Goal: Task Accomplishment & Management: Manage account settings

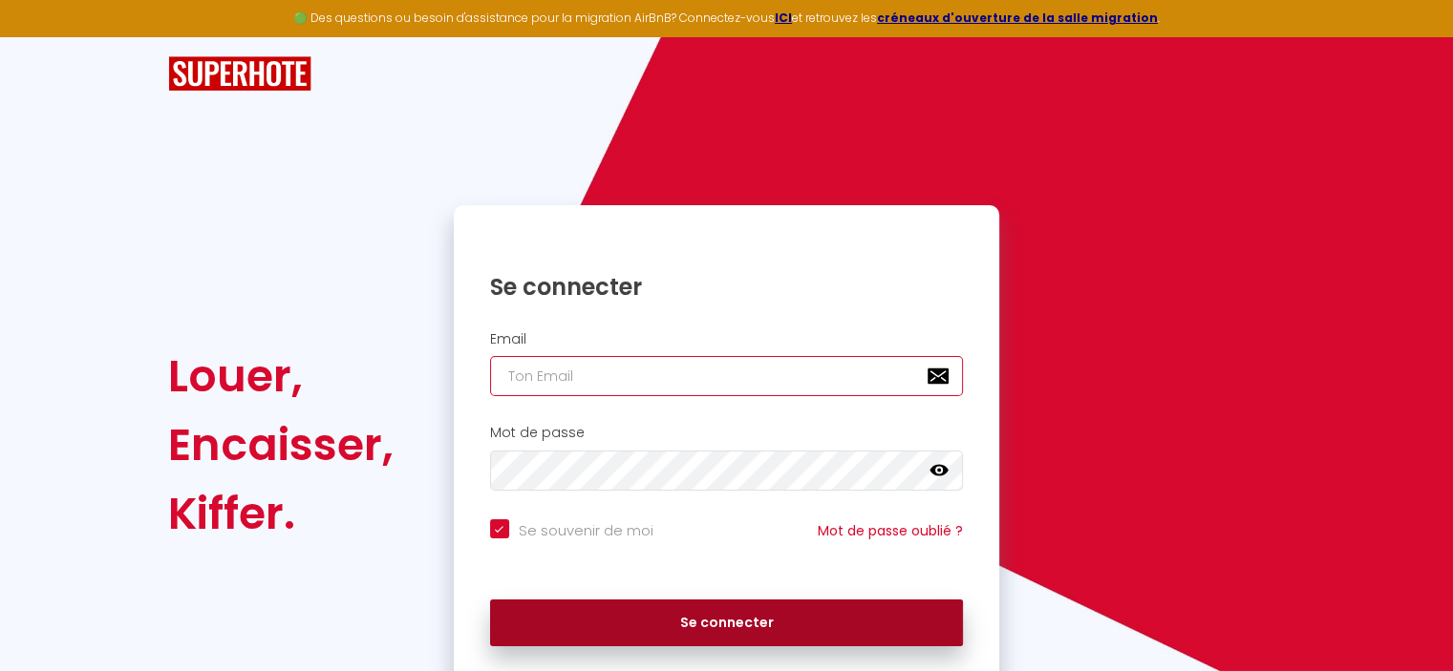
type input "[EMAIL_ADDRESS][DOMAIN_NAME]"
click at [628, 626] on button "Se connecter" at bounding box center [727, 624] width 474 height 48
checkbox input "true"
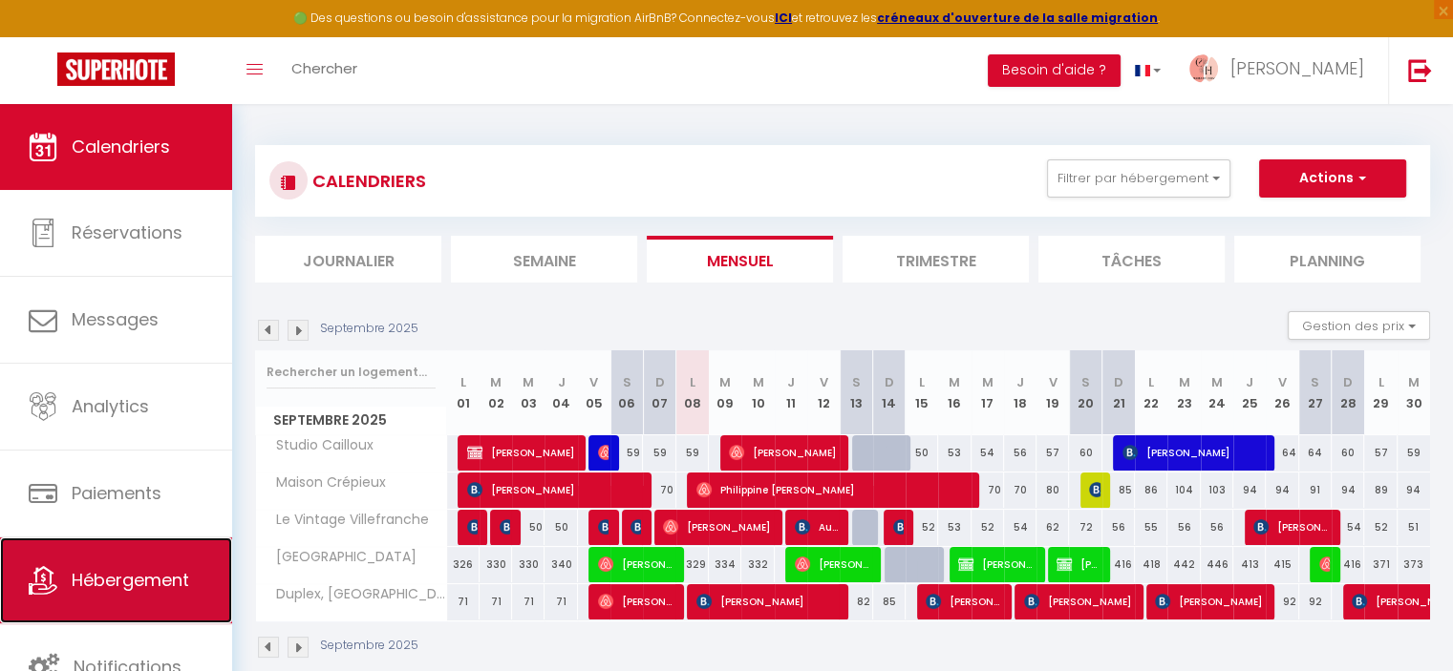
click at [76, 584] on span "Hébergement" at bounding box center [130, 580] width 117 height 24
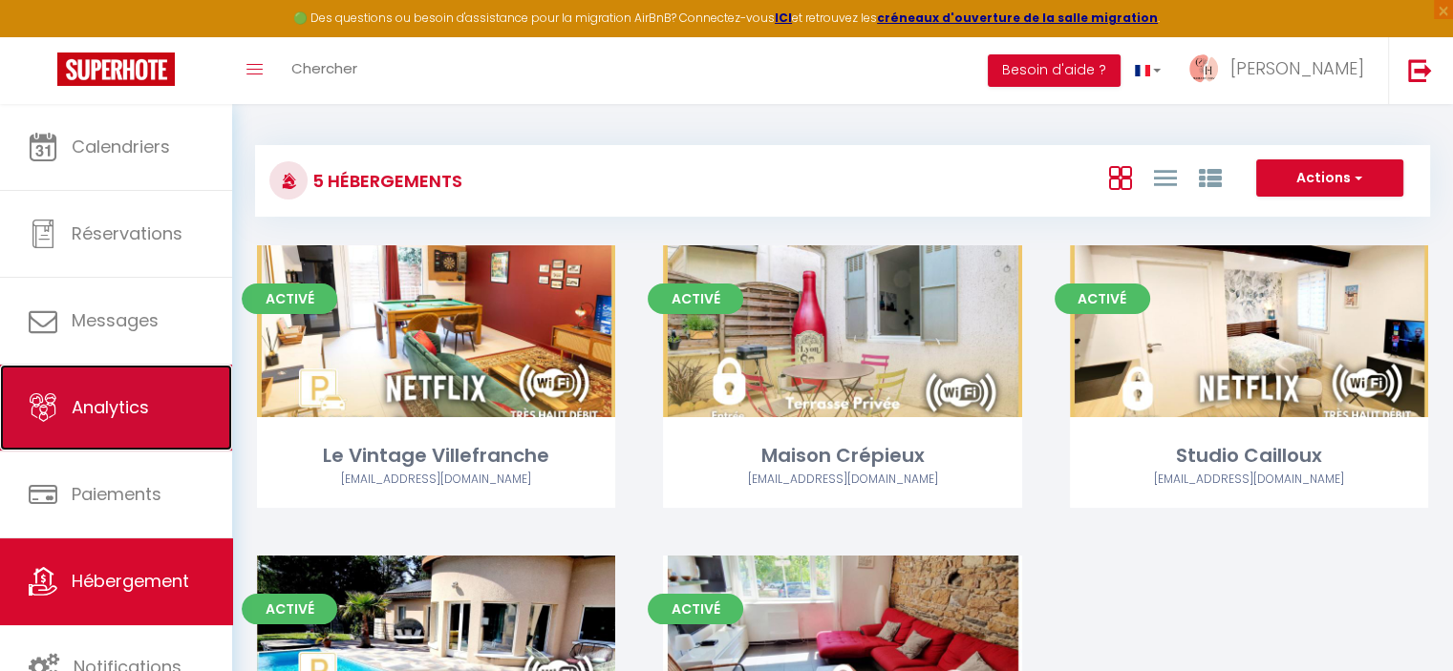
click at [107, 397] on span "Analytics" at bounding box center [110, 407] width 77 height 24
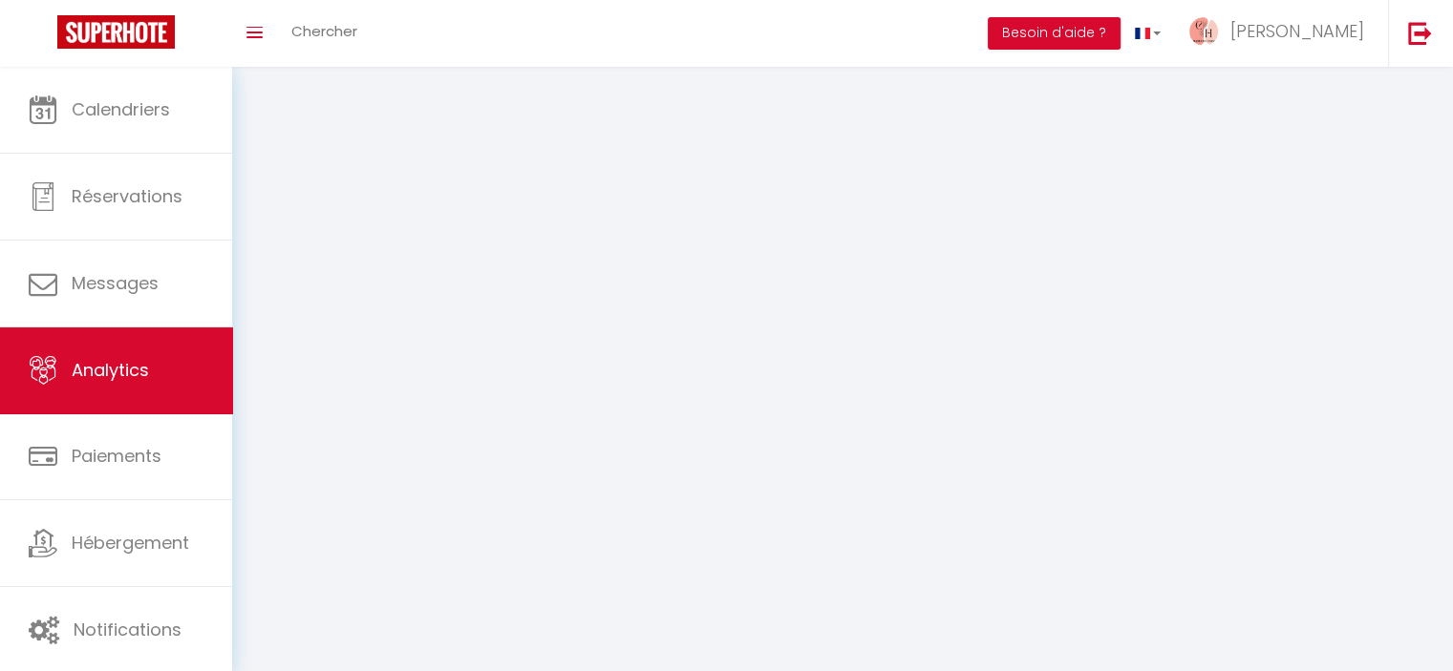
select select "2025"
select select "9"
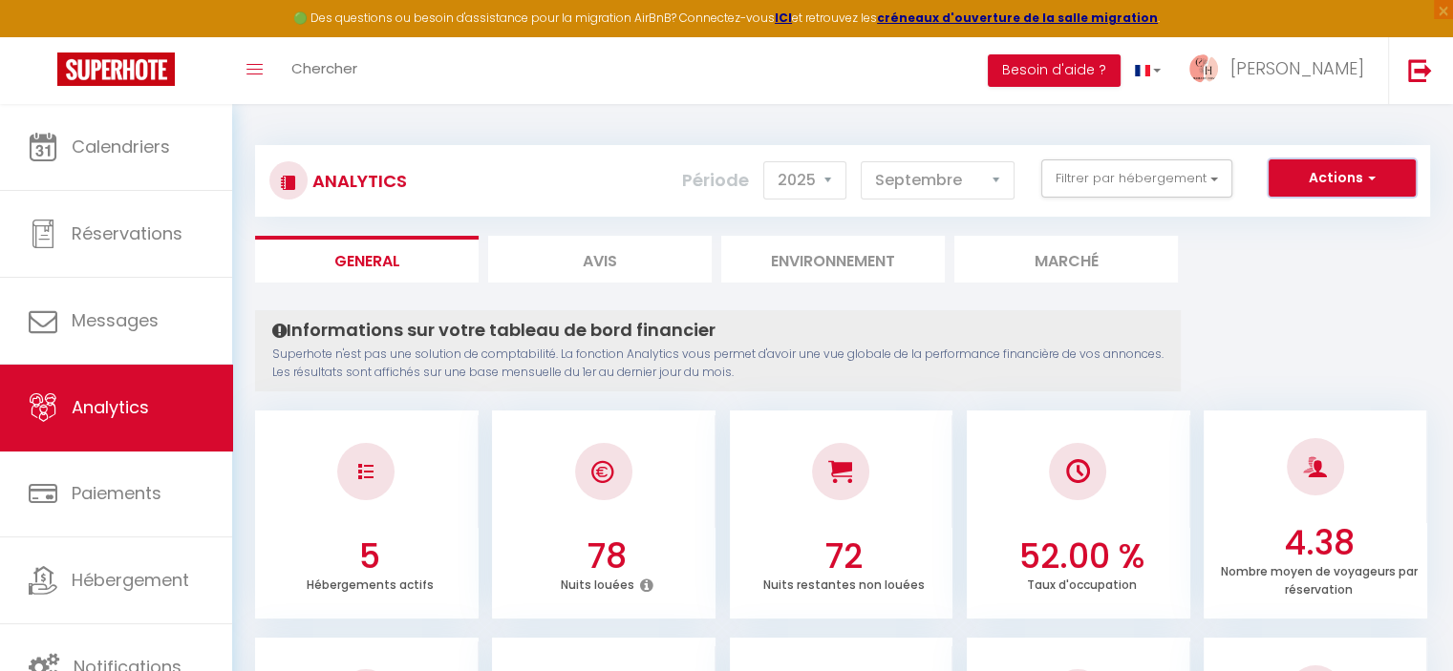
click at [1341, 178] on button "Actions" at bounding box center [1341, 179] width 147 height 38
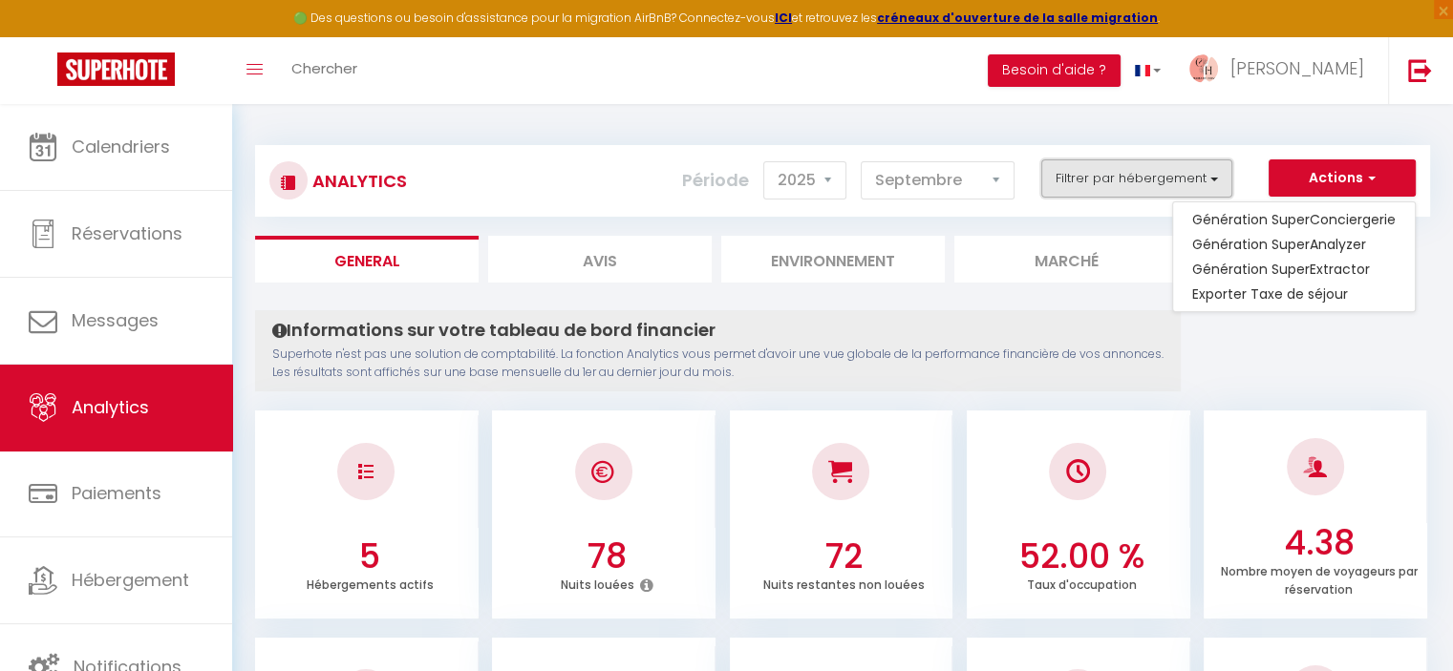
click at [1140, 179] on button "Filtrer par hébergement" at bounding box center [1136, 179] width 191 height 38
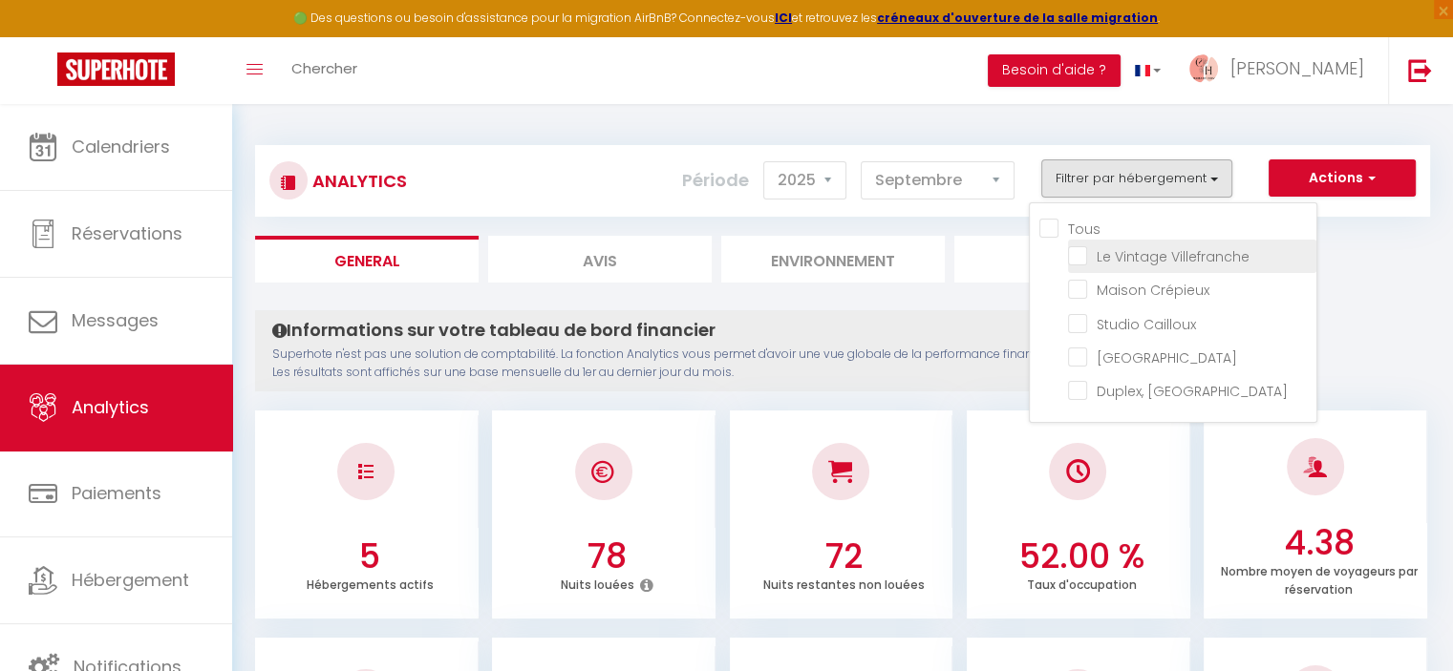
click at [1077, 255] on Villefranche "checkbox" at bounding box center [1192, 254] width 248 height 19
checkbox Villefranche "true"
checkbox Crépieux "false"
checkbox Cailloux "false"
checkbox Collonges "false"
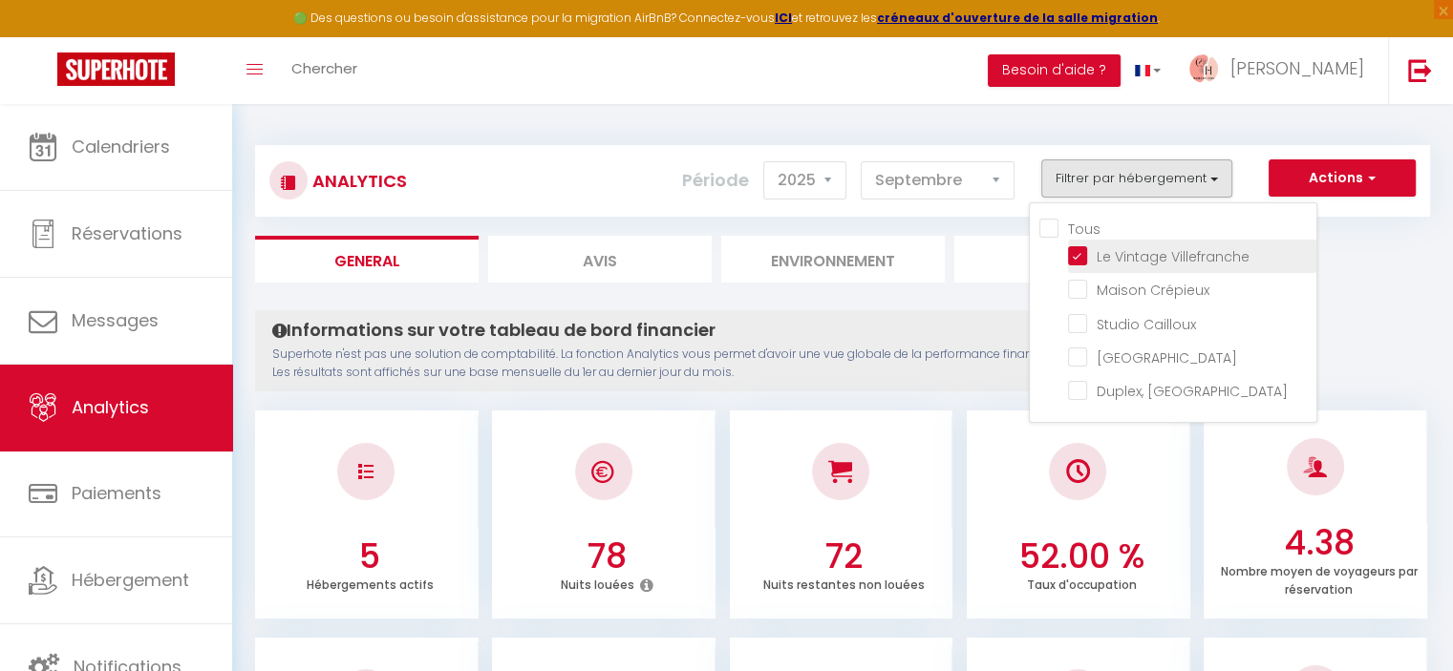
checkbox Herbouville "false"
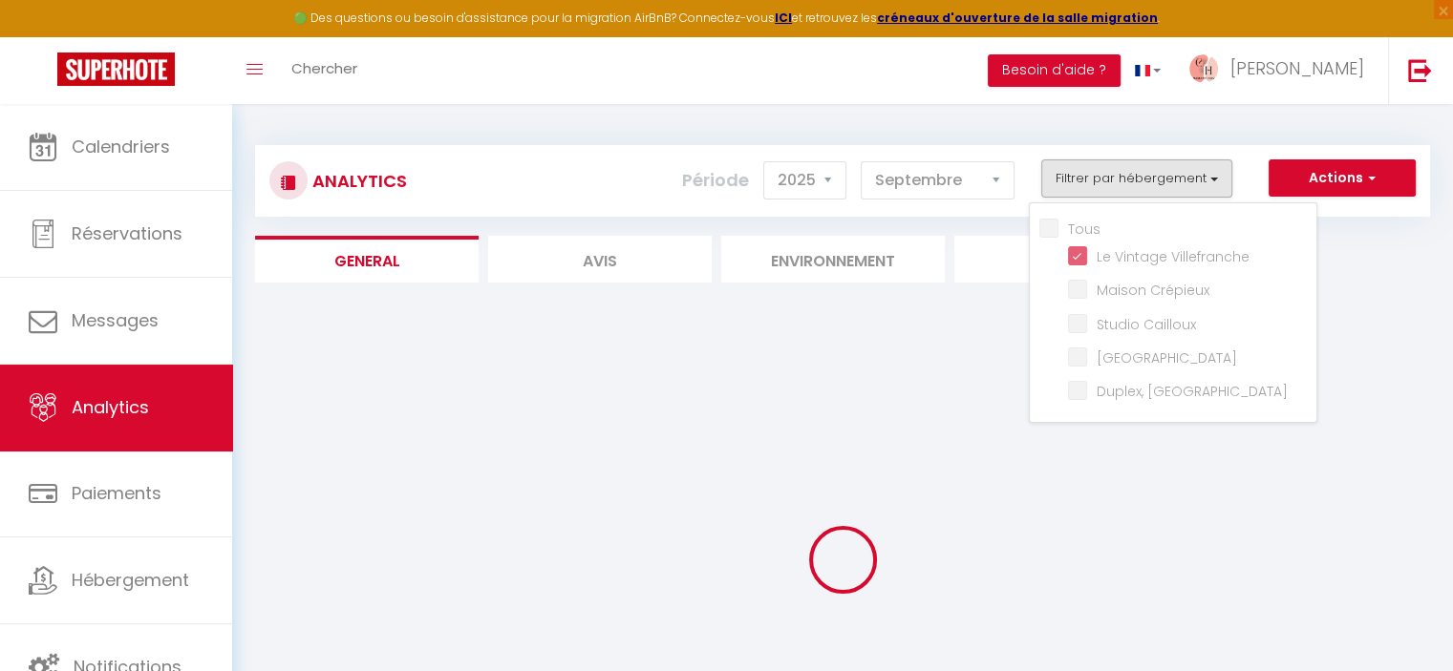
checkbox Crépieux "false"
checkbox Cailloux "false"
checkbox Collonges "false"
checkbox Herbouville "false"
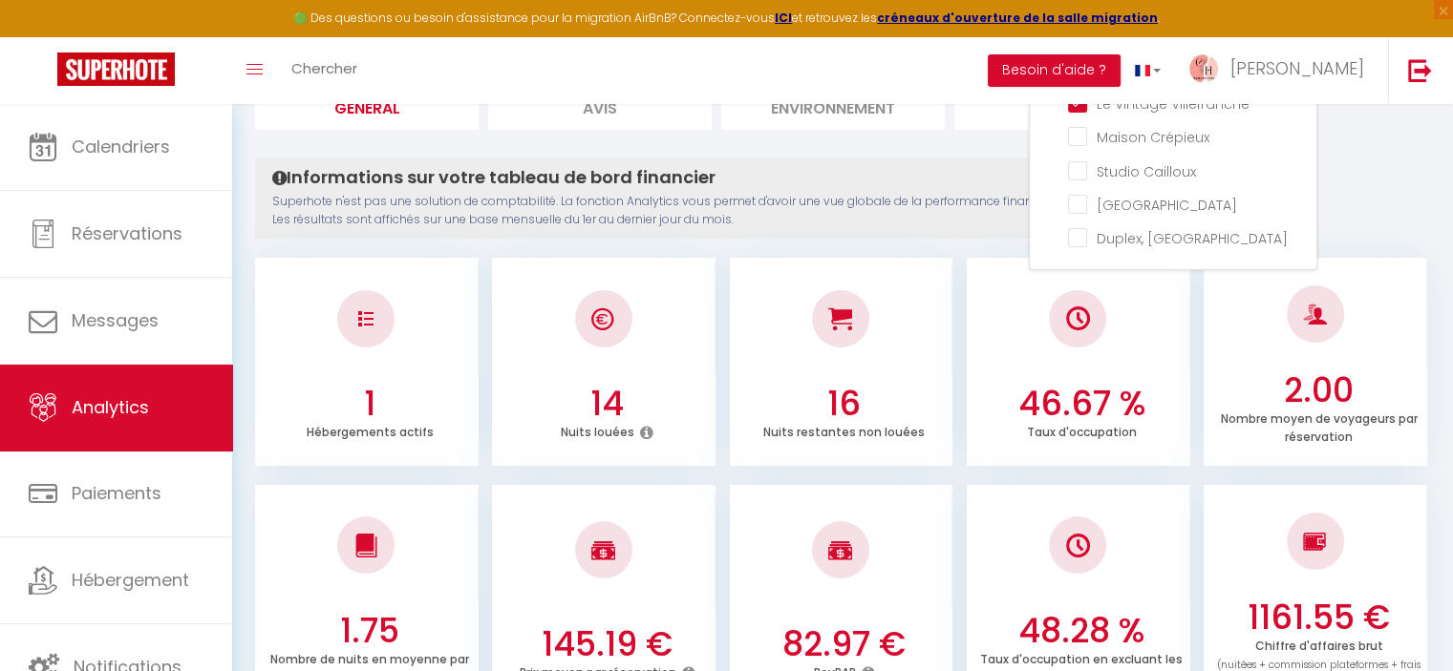
scroll to position [96, 0]
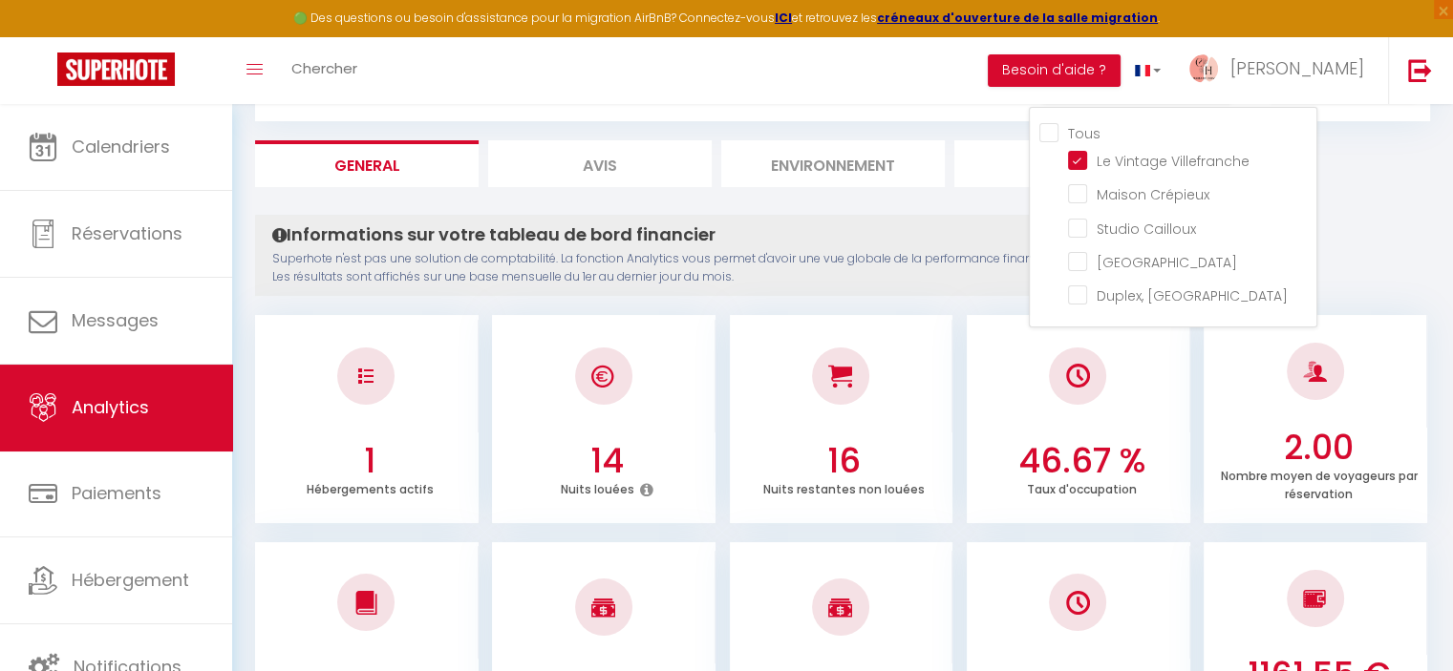
click at [1067, 156] on ul "Tous Le Vintage Villefranche [GEOGRAPHIC_DATA] [GEOGRAPHIC_DATA] [GEOGRAPHIC_DA…" at bounding box center [1177, 217] width 277 height 190
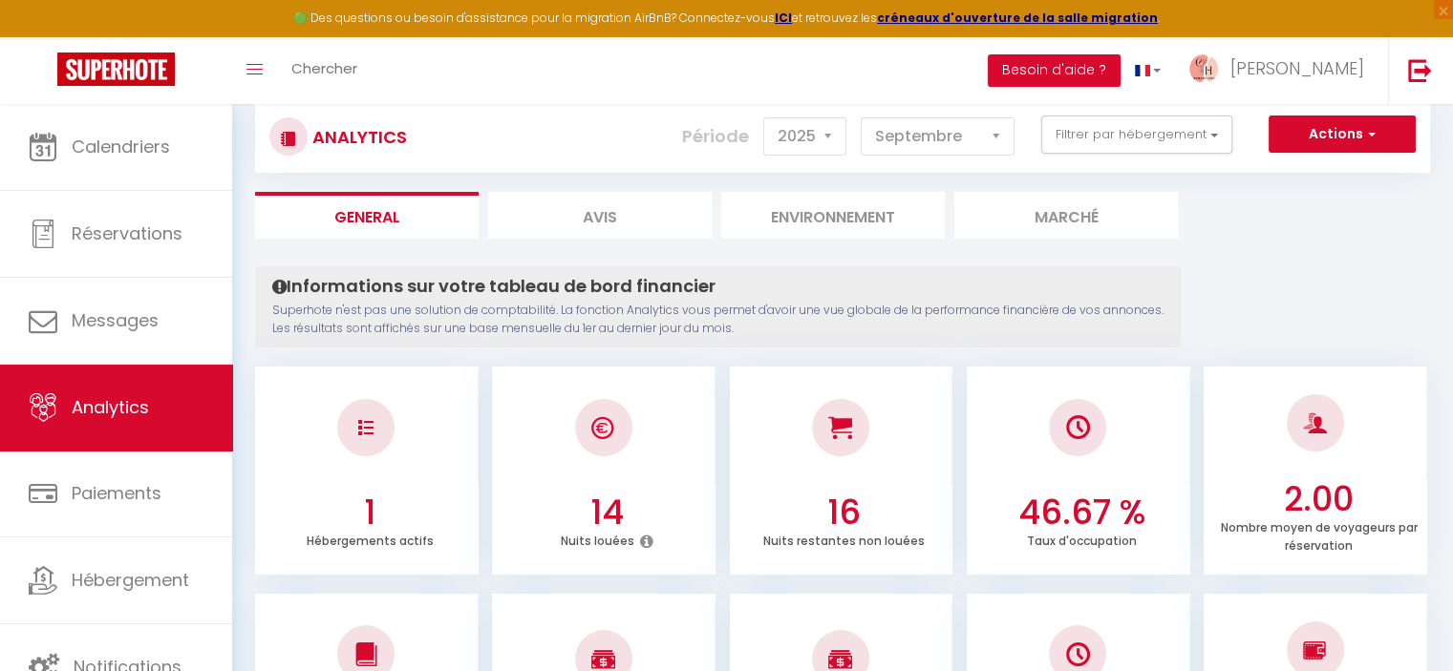
scroll to position [0, 0]
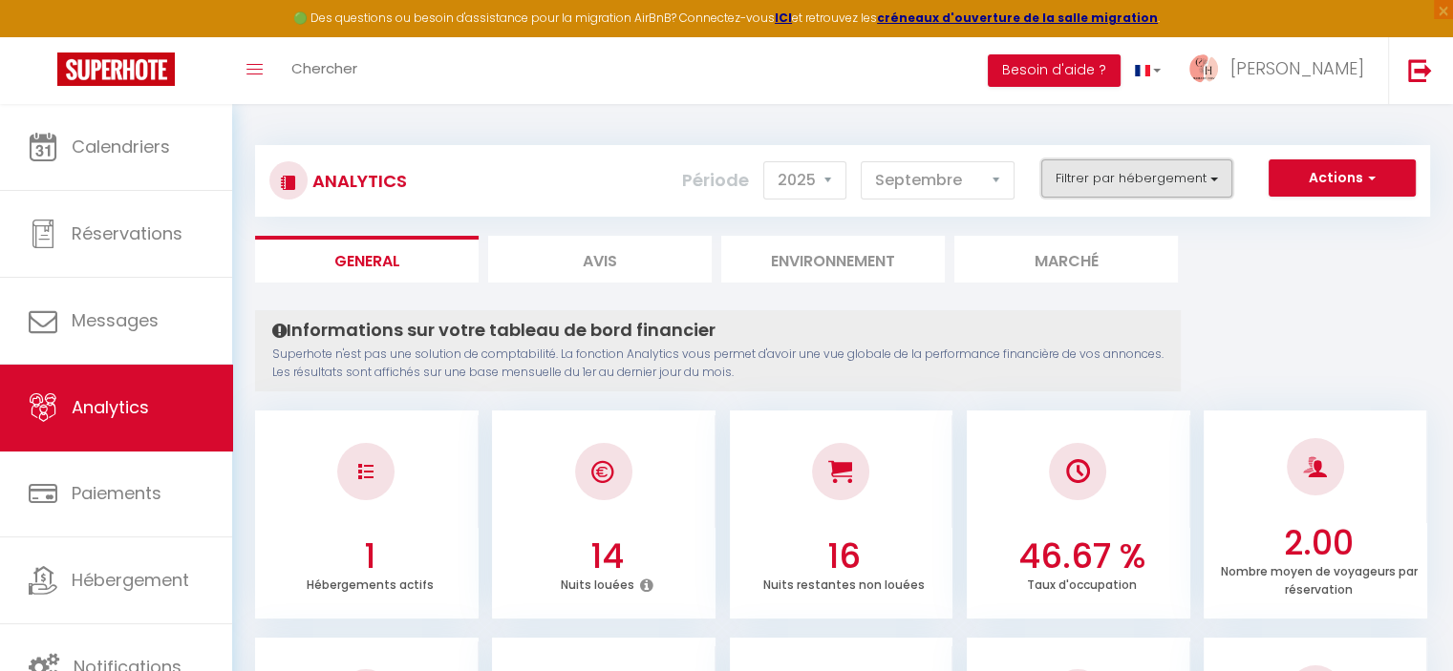
click at [1075, 181] on button "Filtrer par hébergement" at bounding box center [1136, 179] width 191 height 38
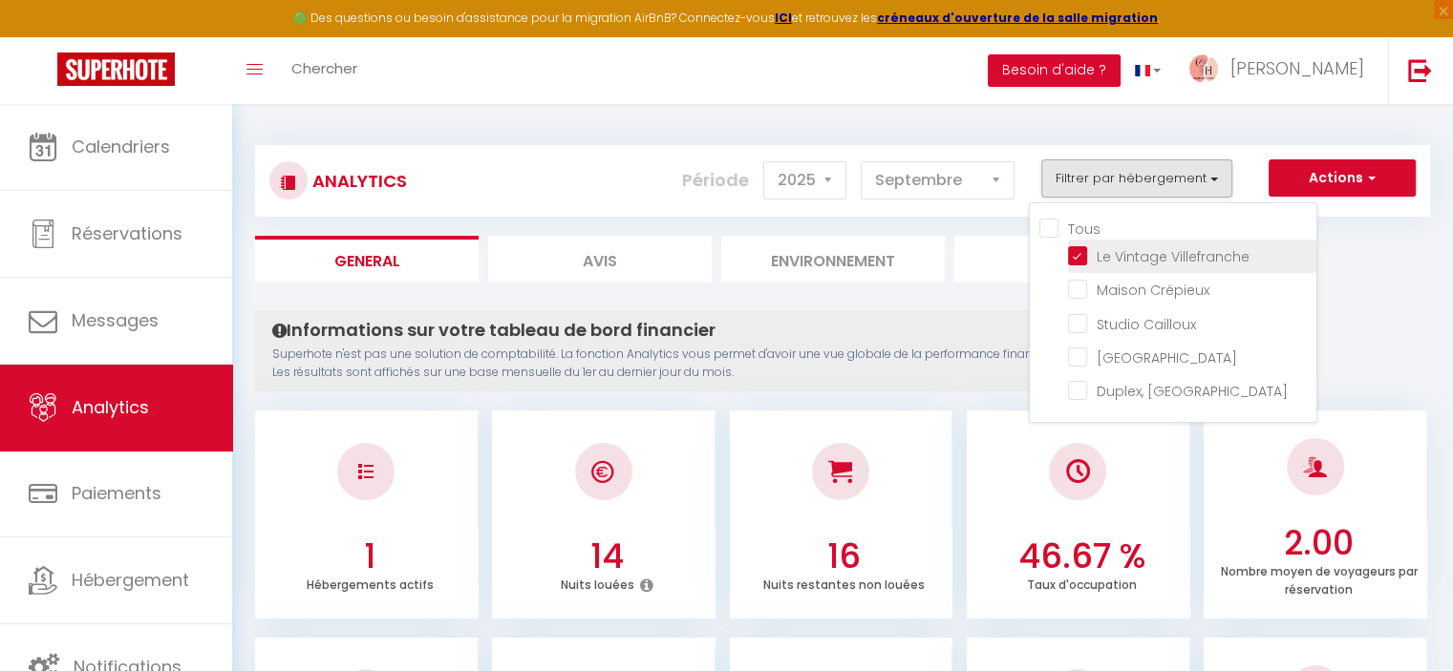
click at [1078, 248] on Villefranche "checkbox" at bounding box center [1192, 254] width 248 height 19
checkbox Villefranche "false"
checkbox Crépieux "false"
checkbox Cailloux "false"
checkbox Collonges "false"
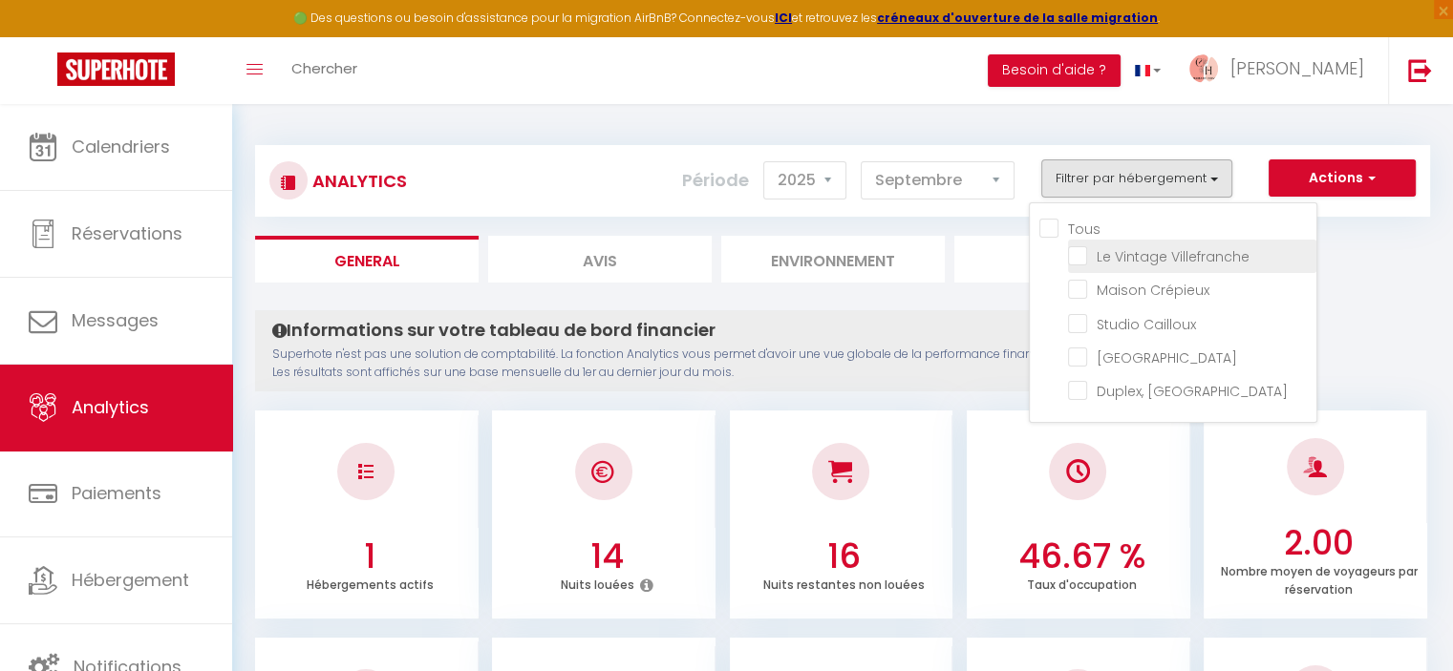
checkbox Herbouville "false"
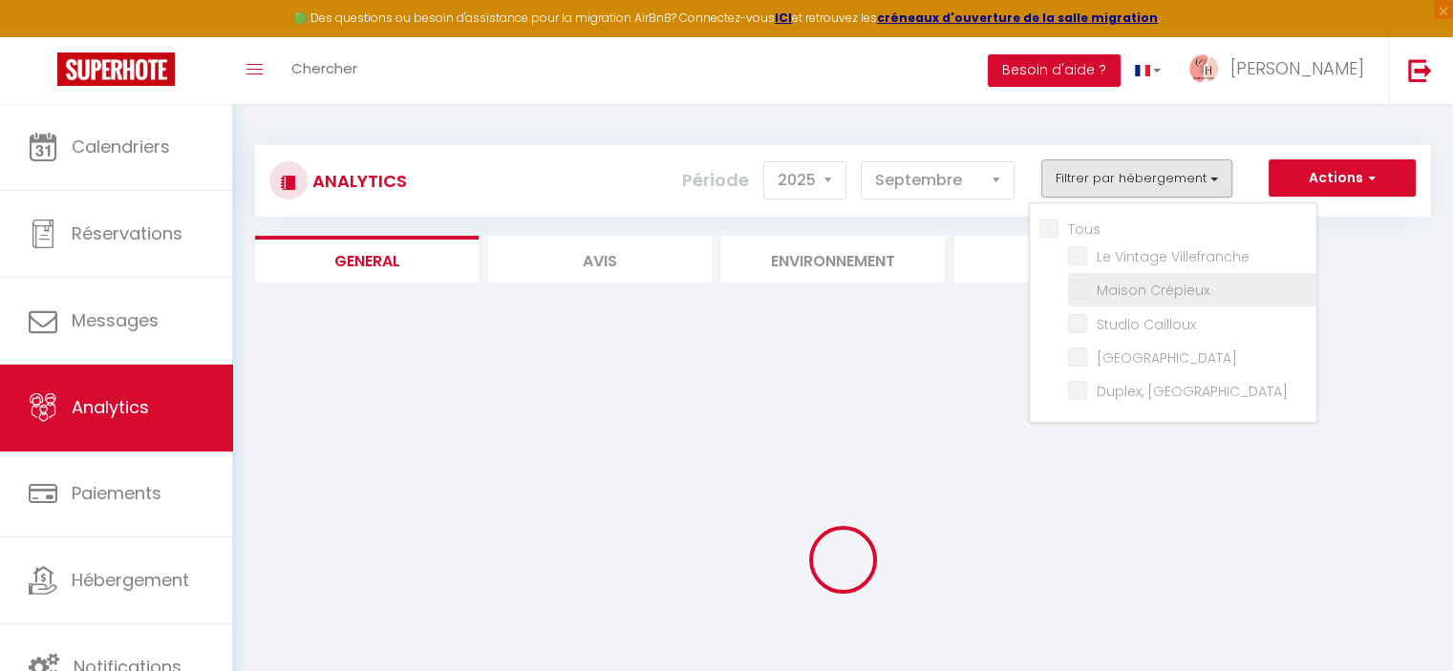
checkbox Crépieux "false"
checkbox Cailloux "false"
checkbox Collonges "false"
checkbox Herbouville "false"
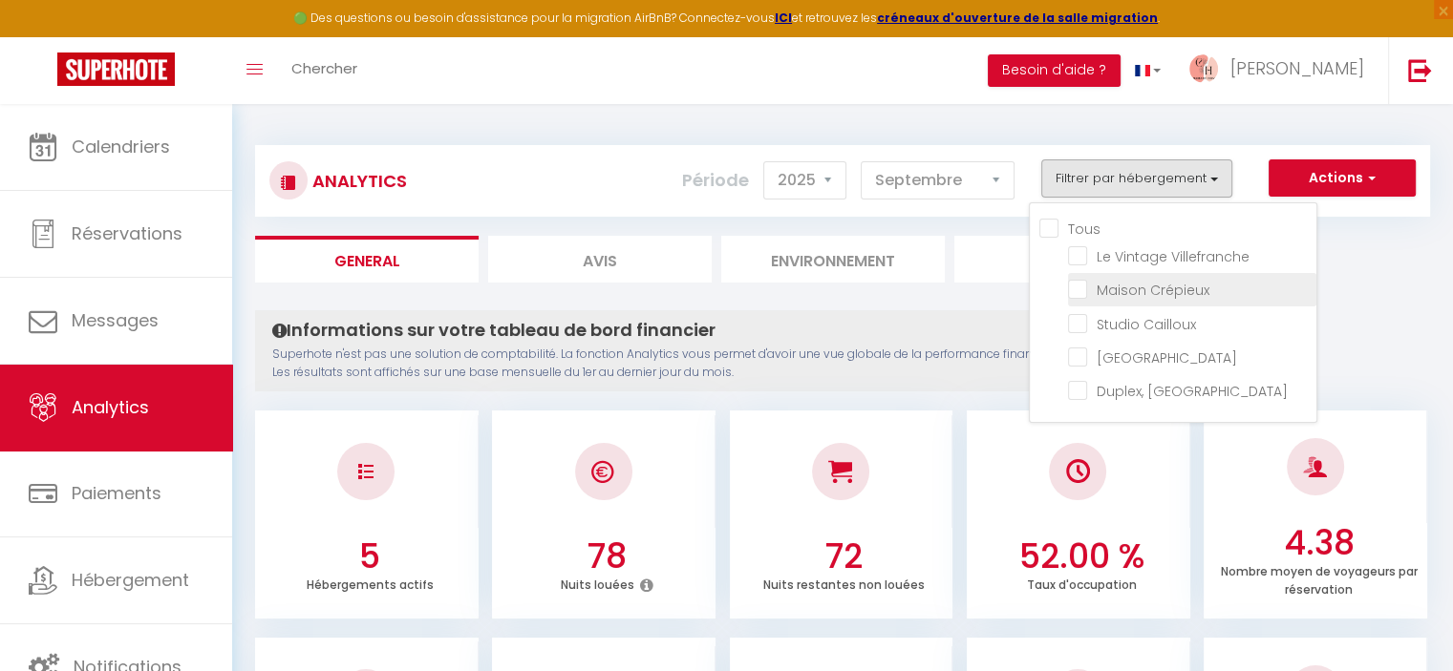
click at [1081, 286] on Crépieux "checkbox" at bounding box center [1192, 288] width 248 height 19
checkbox Crépieux "true"
checkbox Cailloux "false"
checkbox Collonges "false"
checkbox Herbouville "false"
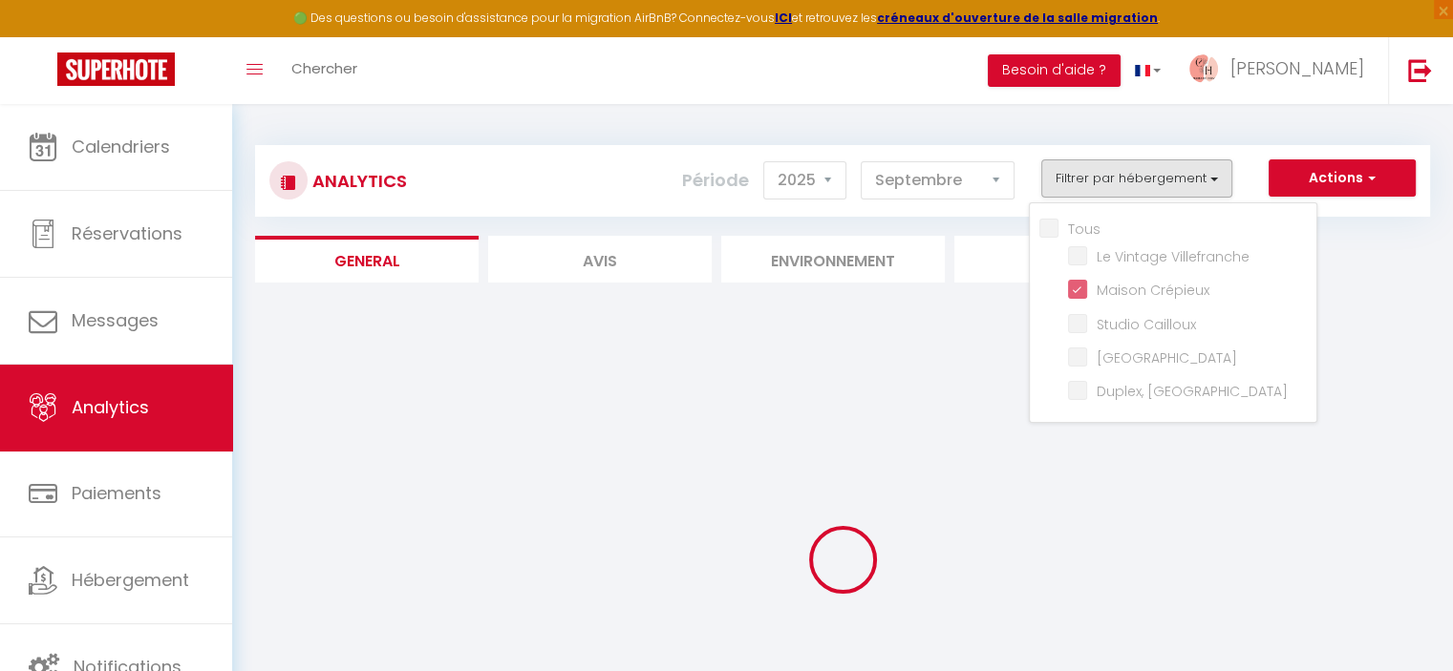
checkbox Cailloux "false"
checkbox Collonges "false"
checkbox Herbouville "false"
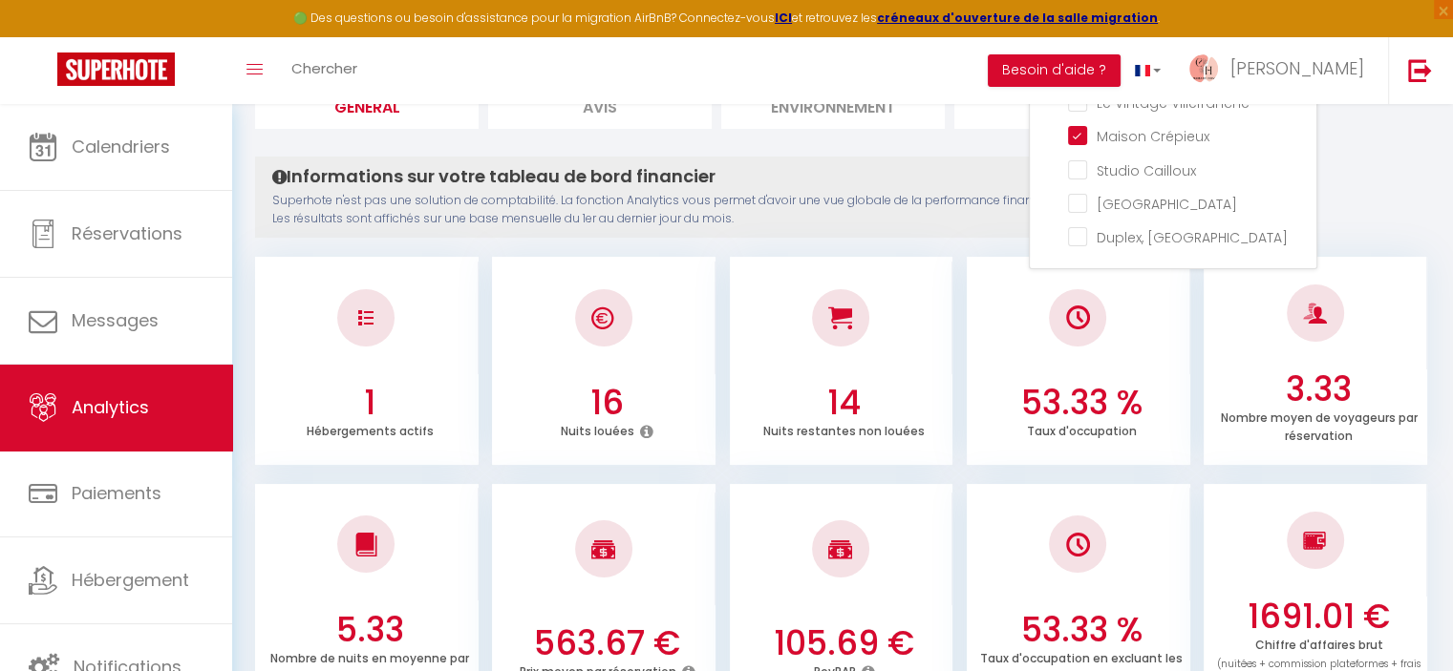
scroll to position [96, 0]
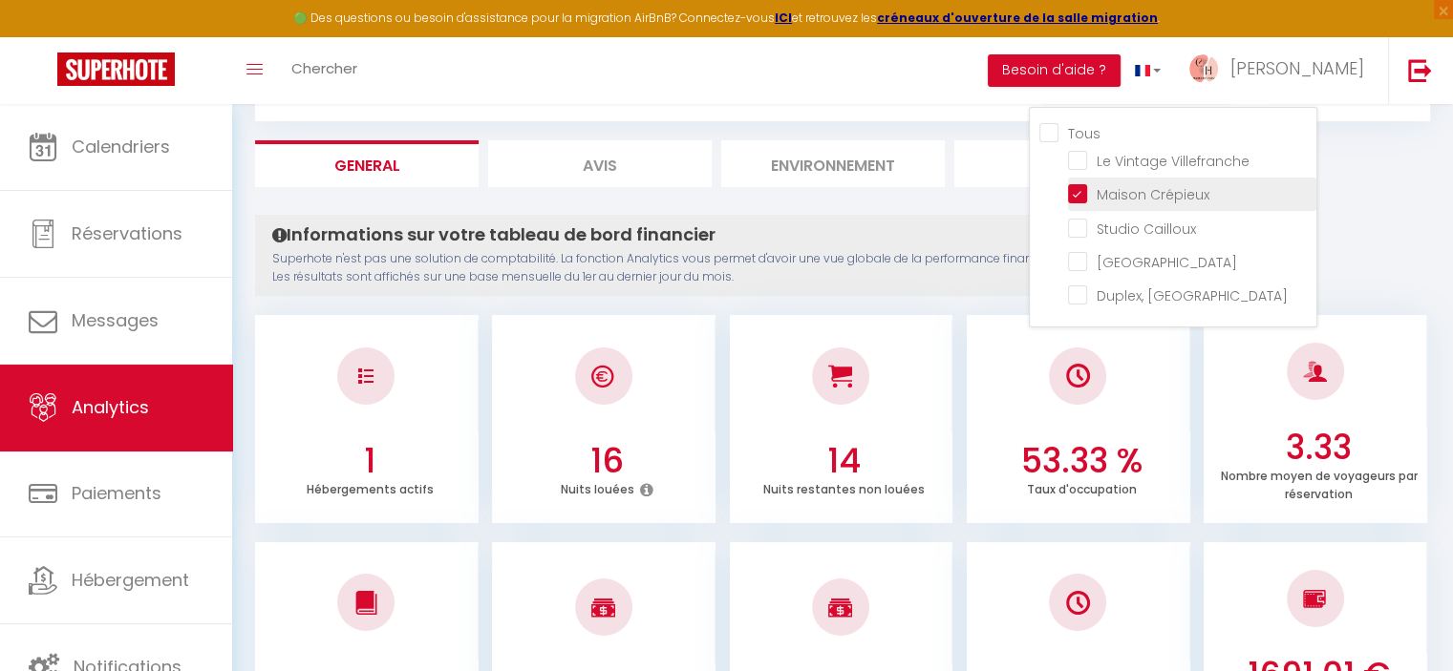
click at [1085, 190] on Crépieux "checkbox" at bounding box center [1192, 192] width 248 height 19
checkbox Crépieux "false"
checkbox Cailloux "false"
checkbox Collonges "false"
checkbox Herbouville "false"
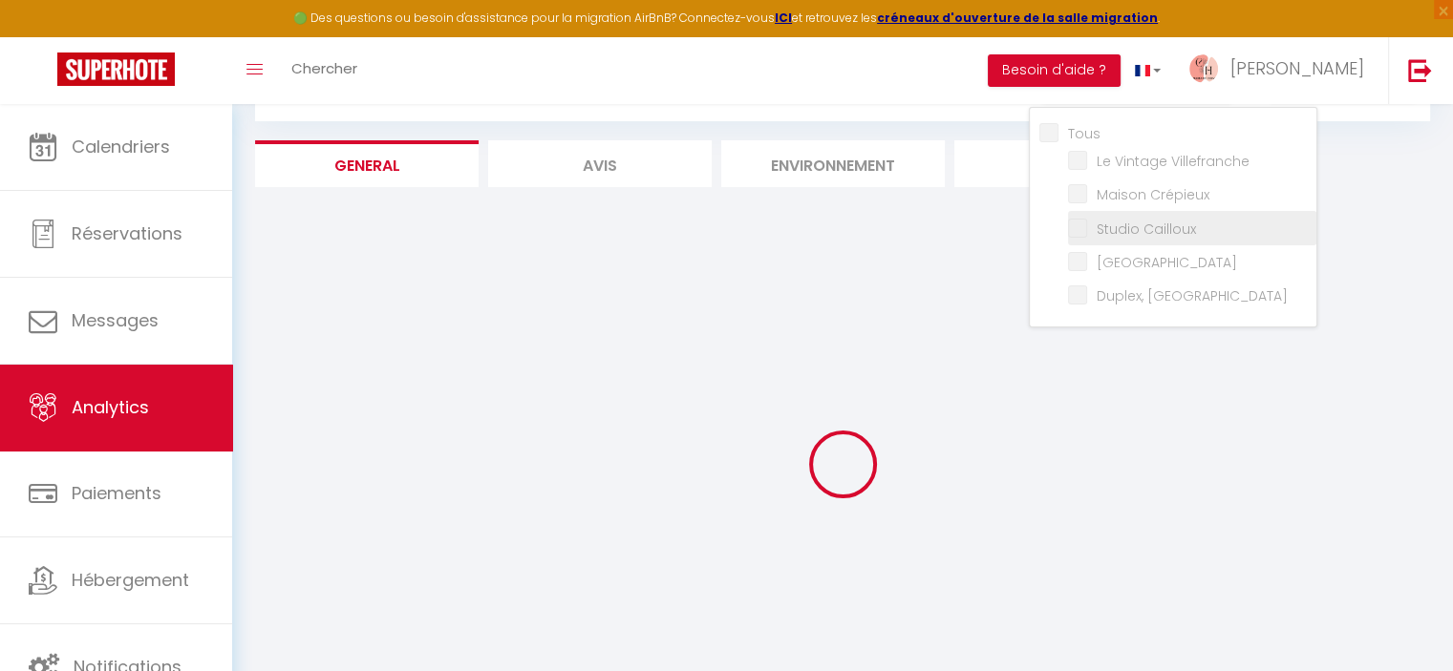
checkbox Cailloux "false"
checkbox Collonges "false"
checkbox Herbouville "false"
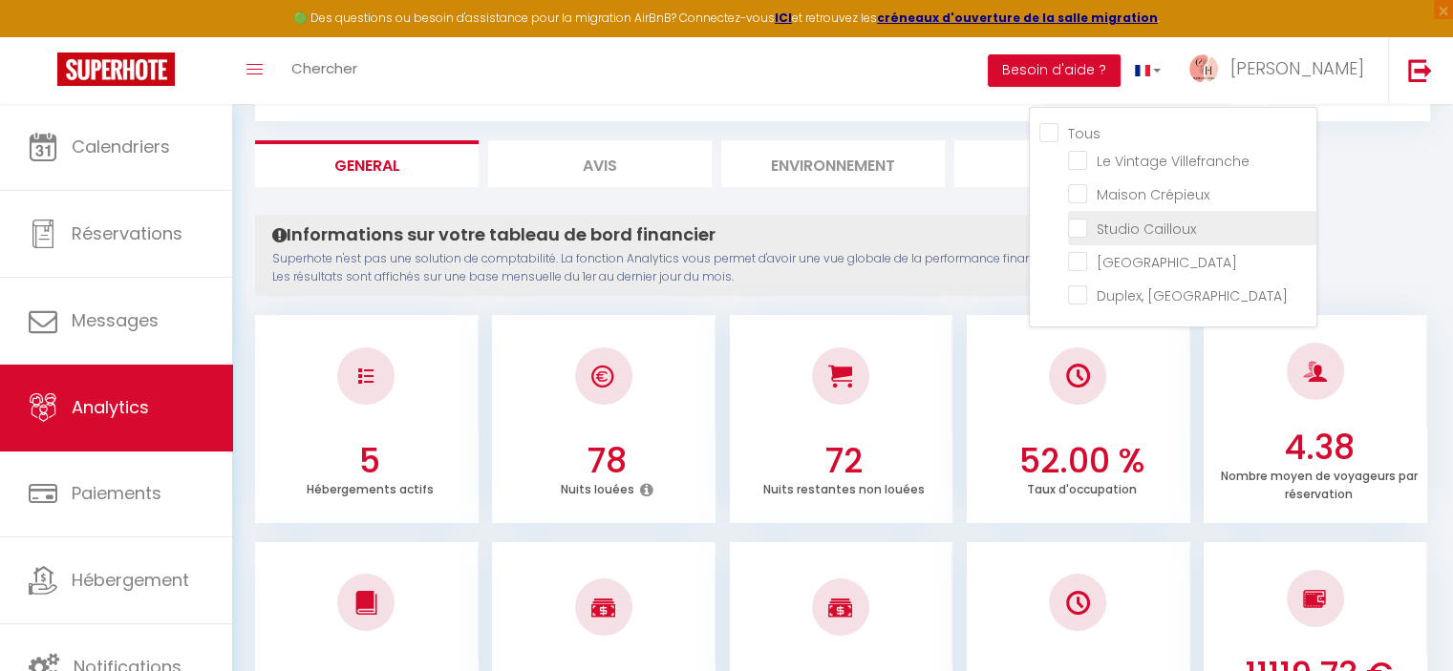
click at [1091, 225] on Cailloux "checkbox" at bounding box center [1192, 226] width 248 height 19
checkbox Cailloux "true"
checkbox Collonges "false"
checkbox Herbouville "false"
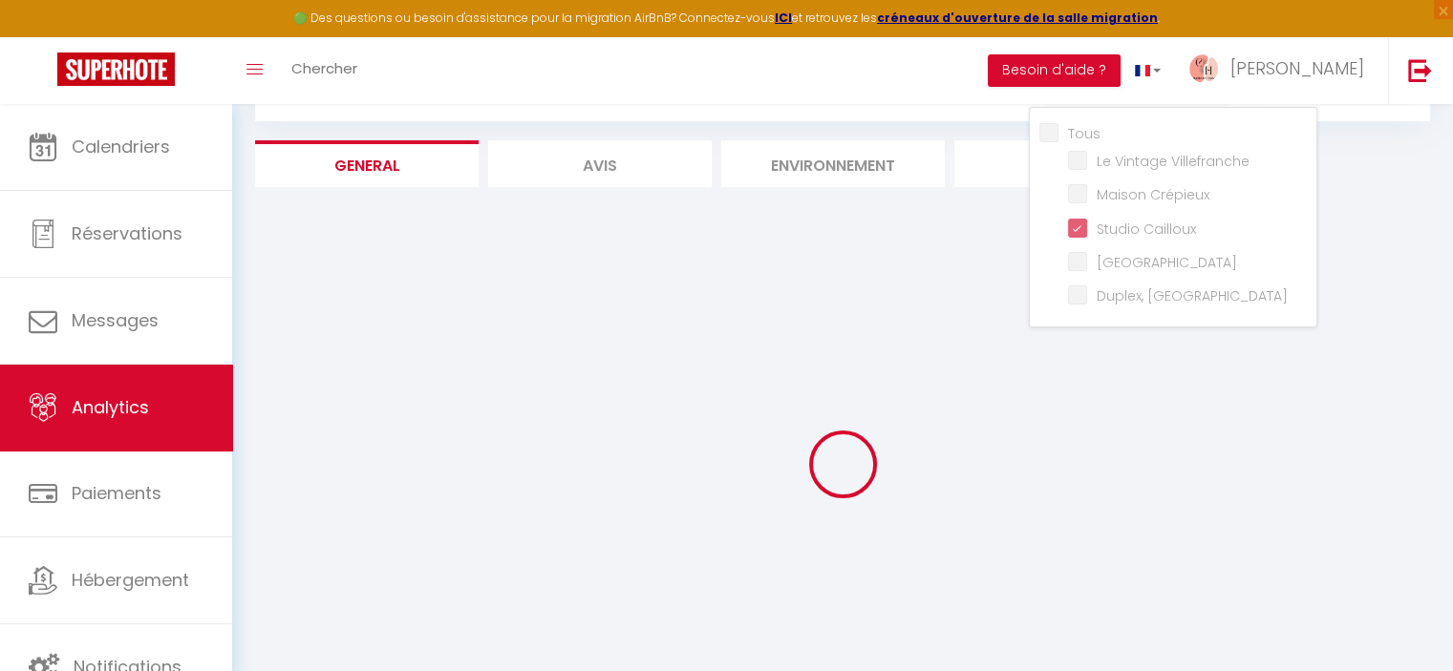
checkbox Collonges "false"
checkbox Herbouville "false"
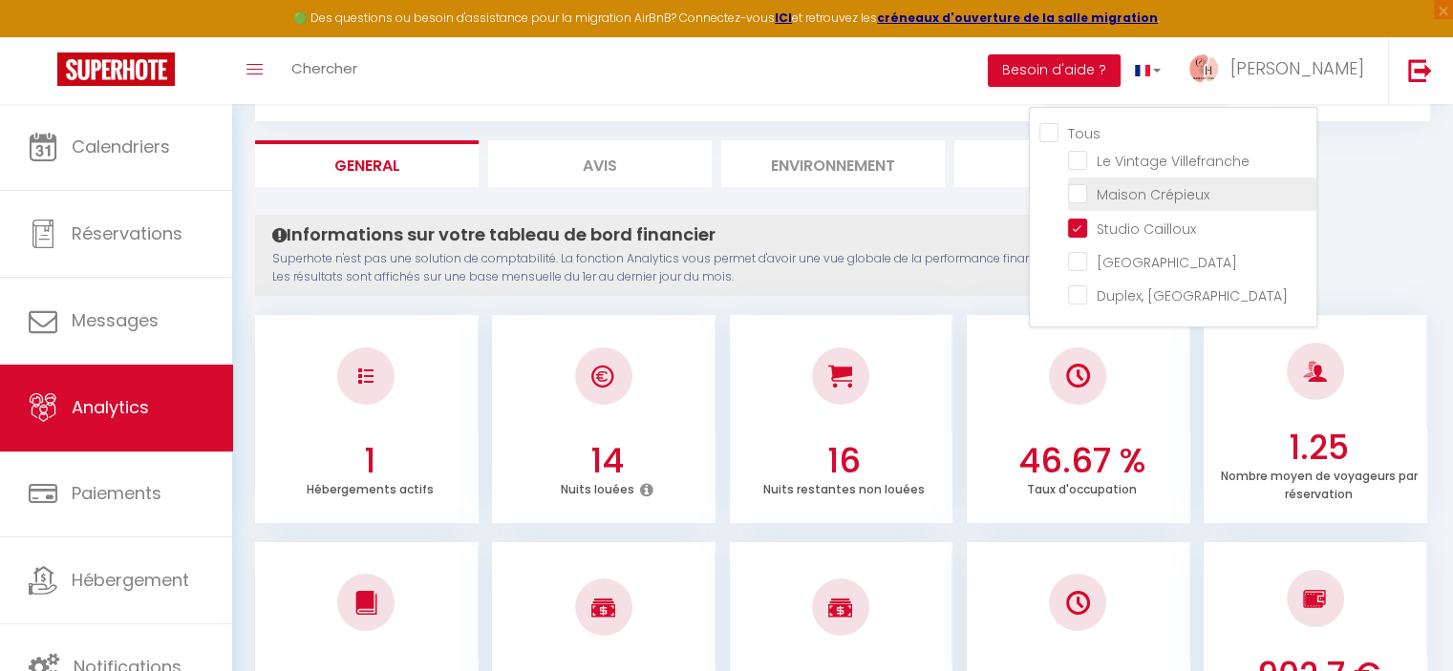
click at [1085, 187] on Crépieux "checkbox" at bounding box center [1192, 192] width 248 height 19
checkbox Crépieux "true"
checkbox Collonges "false"
checkbox Herbouville "false"
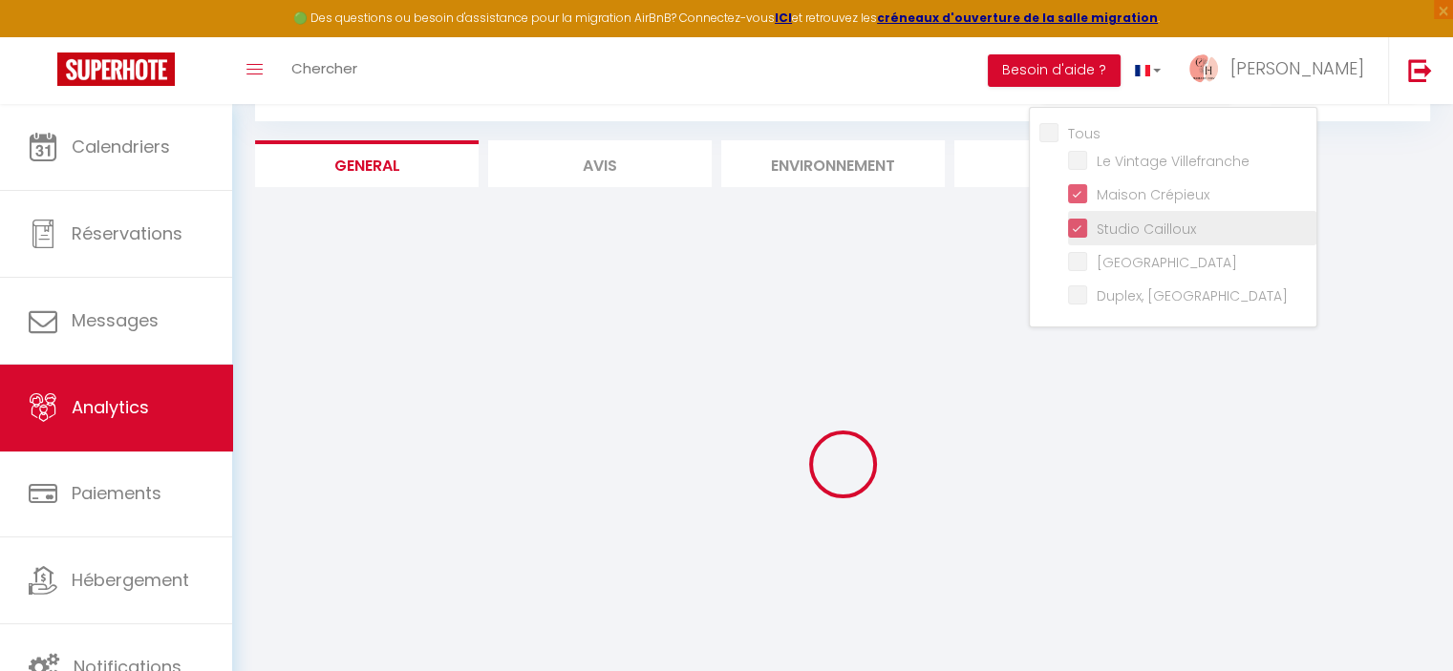
checkbox Collonges "false"
checkbox Herbouville "false"
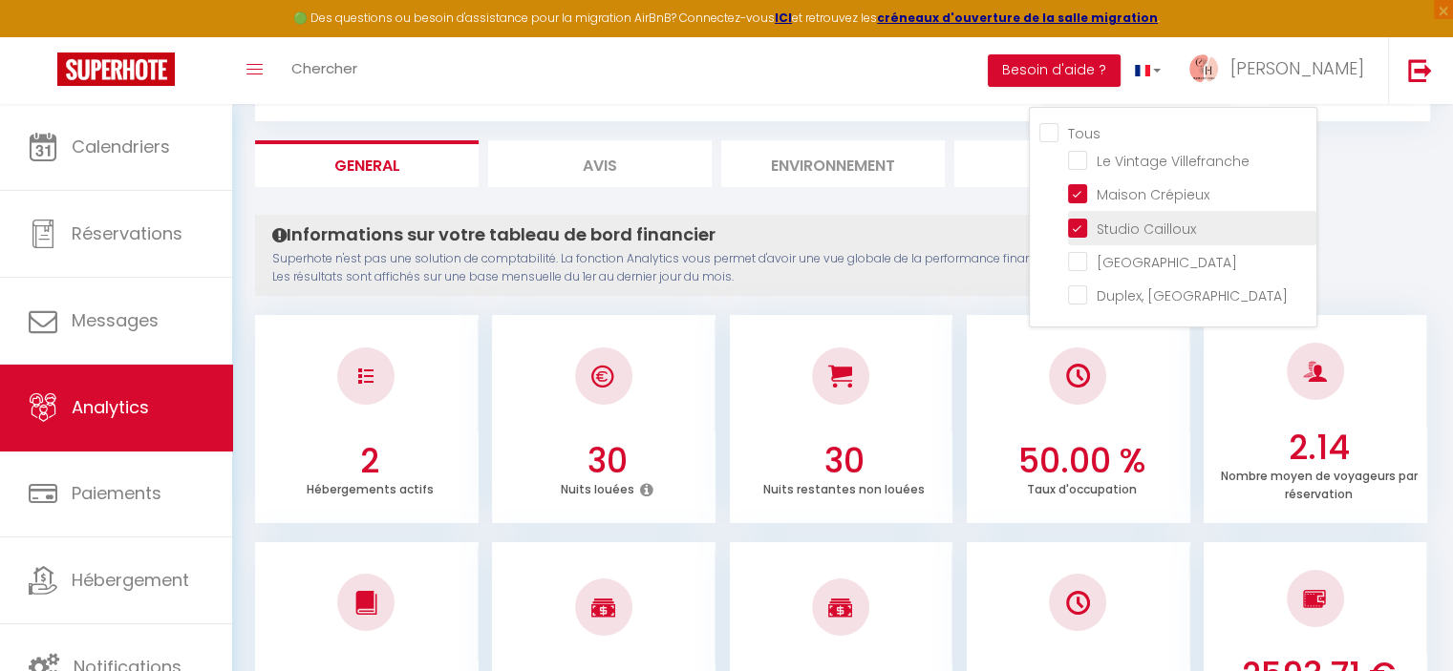
click at [1085, 225] on Cailloux "checkbox" at bounding box center [1192, 226] width 248 height 19
checkbox Cailloux "false"
checkbox Collonges "false"
checkbox Herbouville "false"
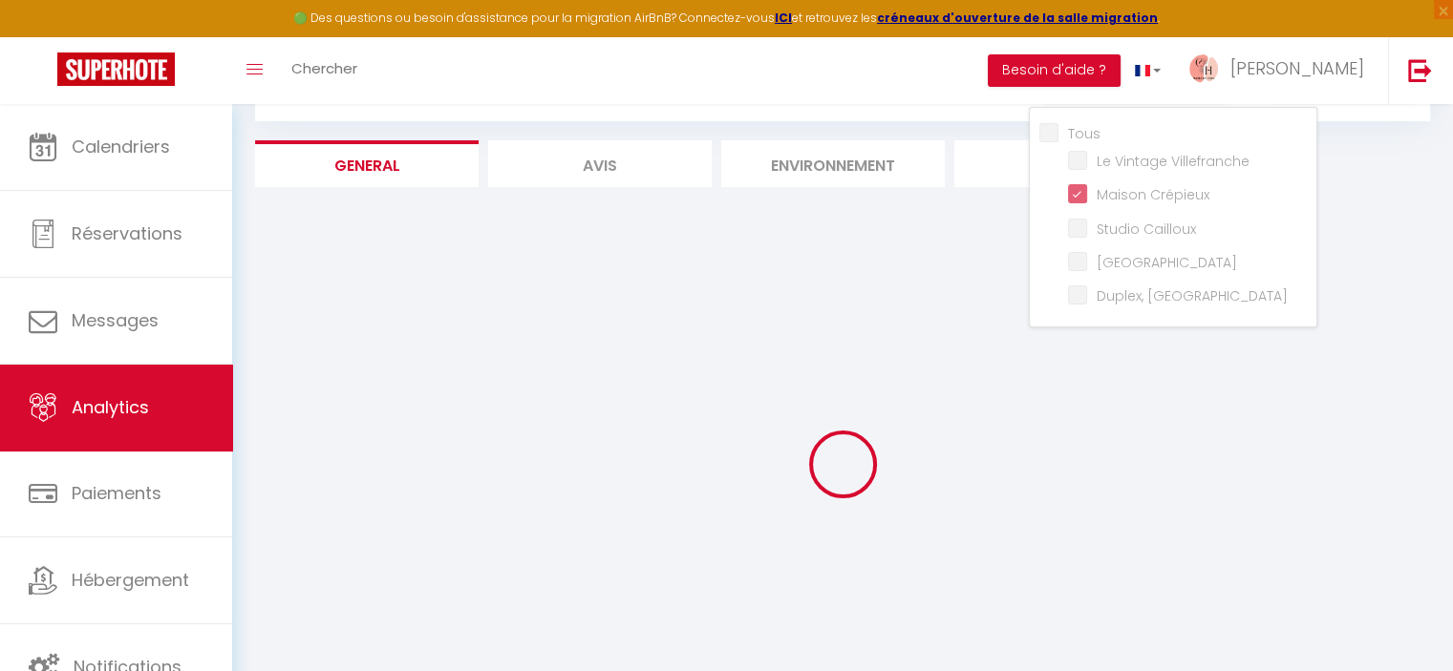
checkbox Collonges "false"
checkbox Herbouville "false"
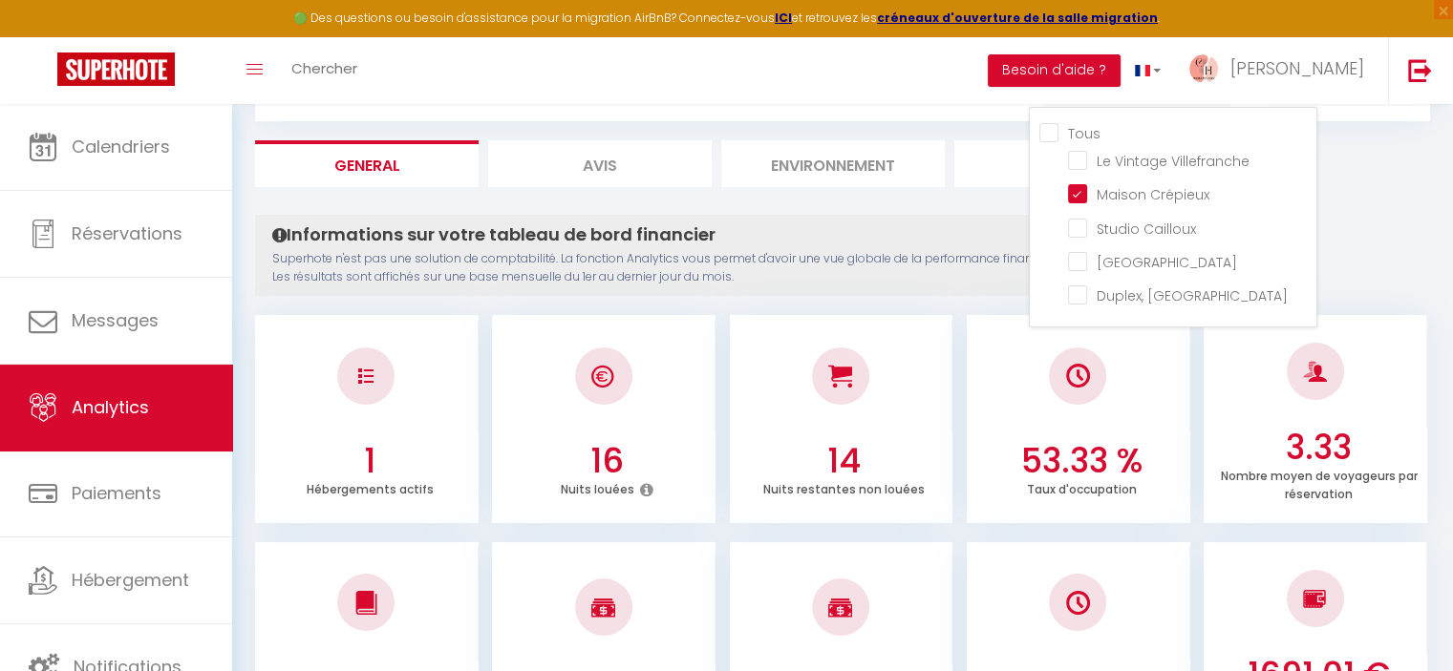
scroll to position [0, 0]
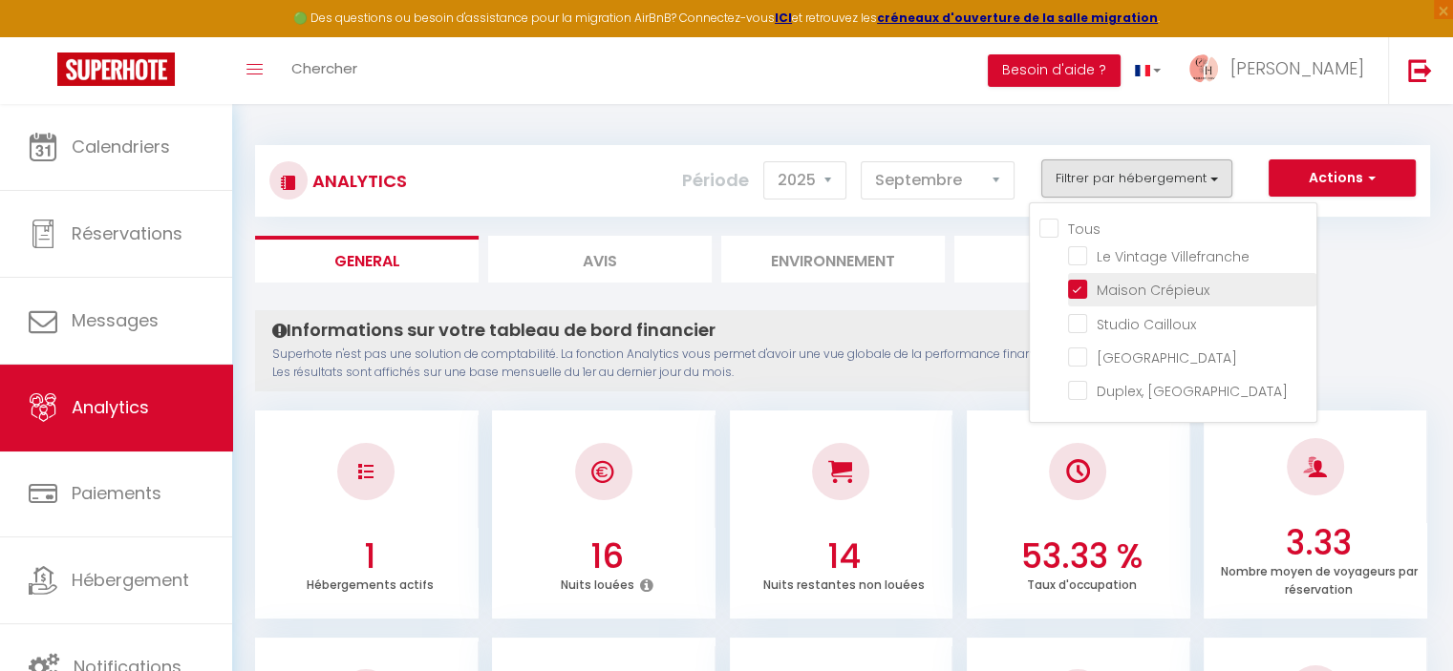
click at [1087, 293] on Crépieux "checkbox" at bounding box center [1192, 288] width 248 height 19
checkbox Crépieux "false"
checkbox Collonges "false"
checkbox Herbouville "false"
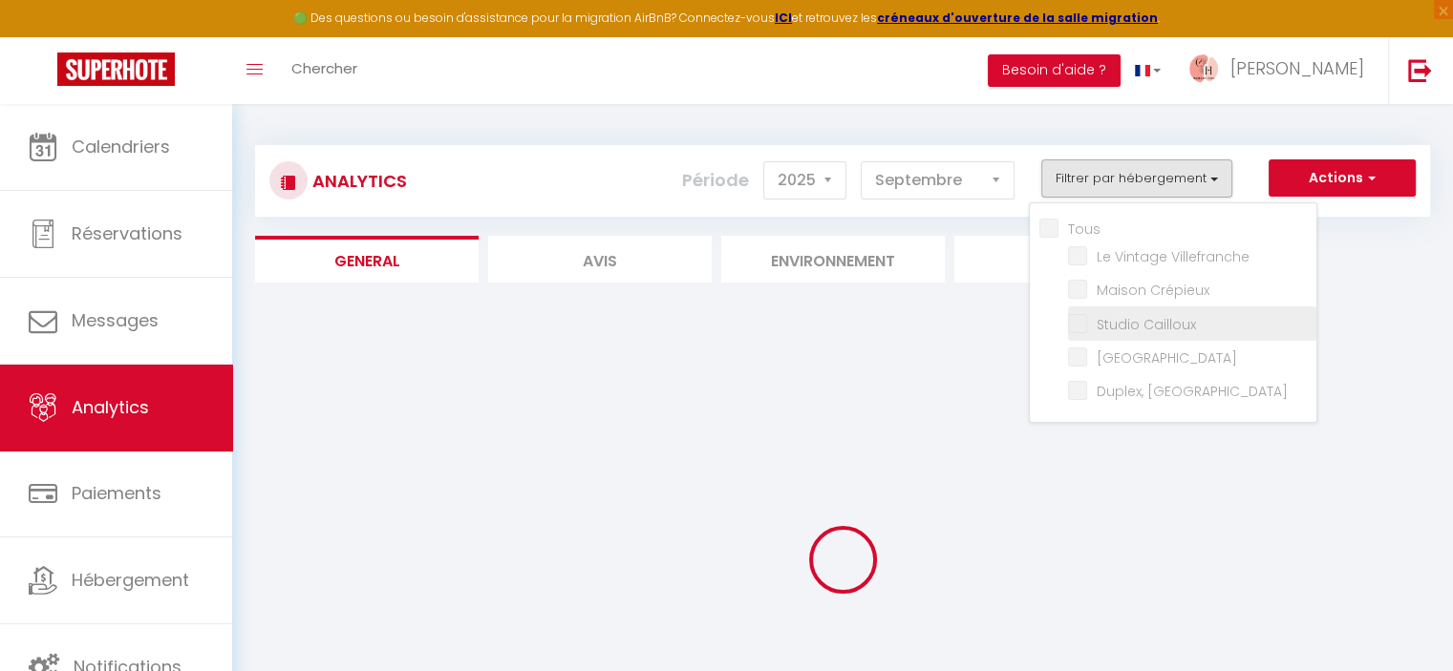
checkbox Collonges "false"
checkbox Herbouville "false"
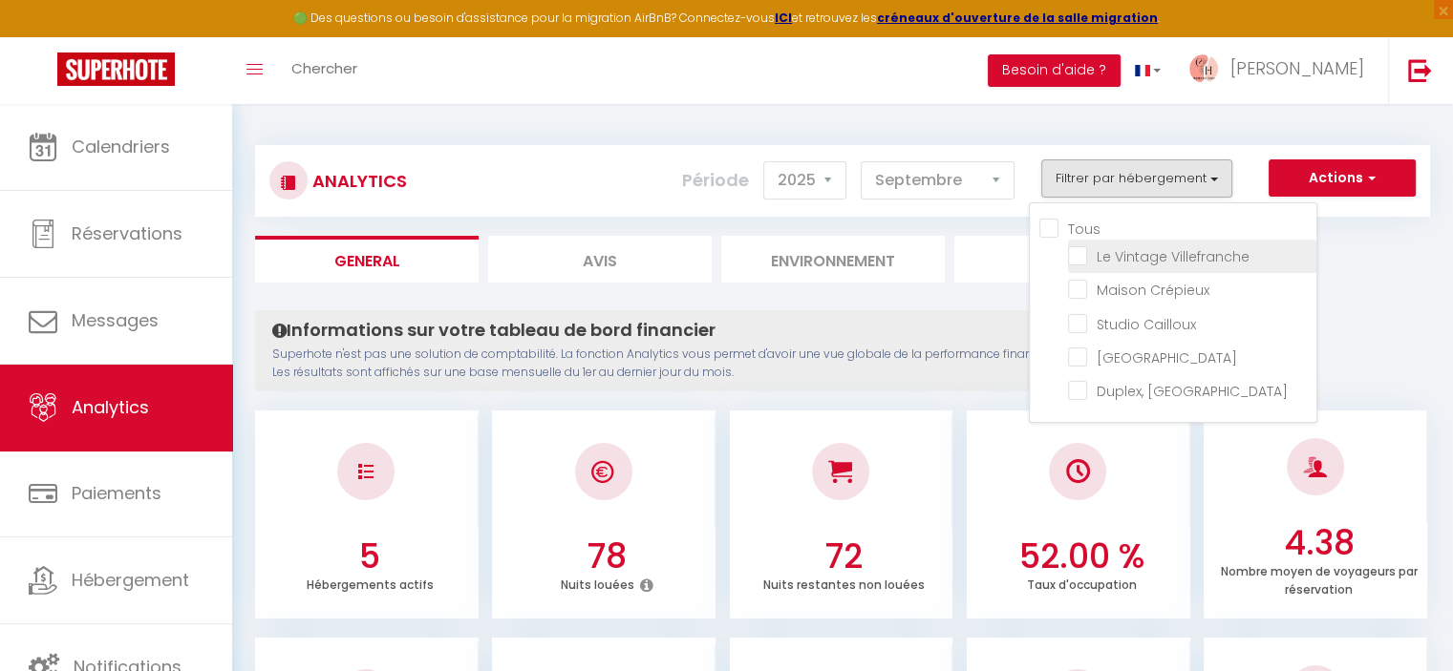
click at [1082, 256] on Villefranche "checkbox" at bounding box center [1192, 254] width 248 height 19
checkbox Villefranche "true"
checkbox Collonges "false"
checkbox Herbouville "false"
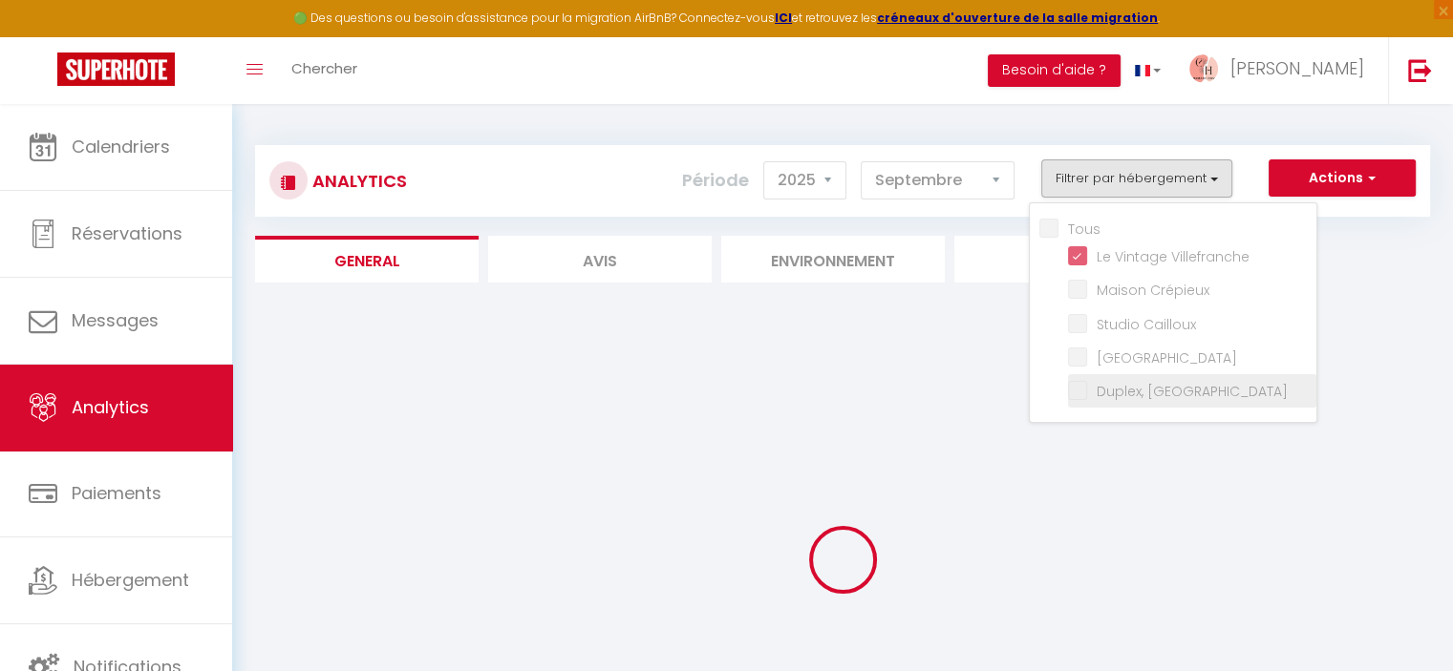
checkbox Collonges "false"
checkbox Herbouville "false"
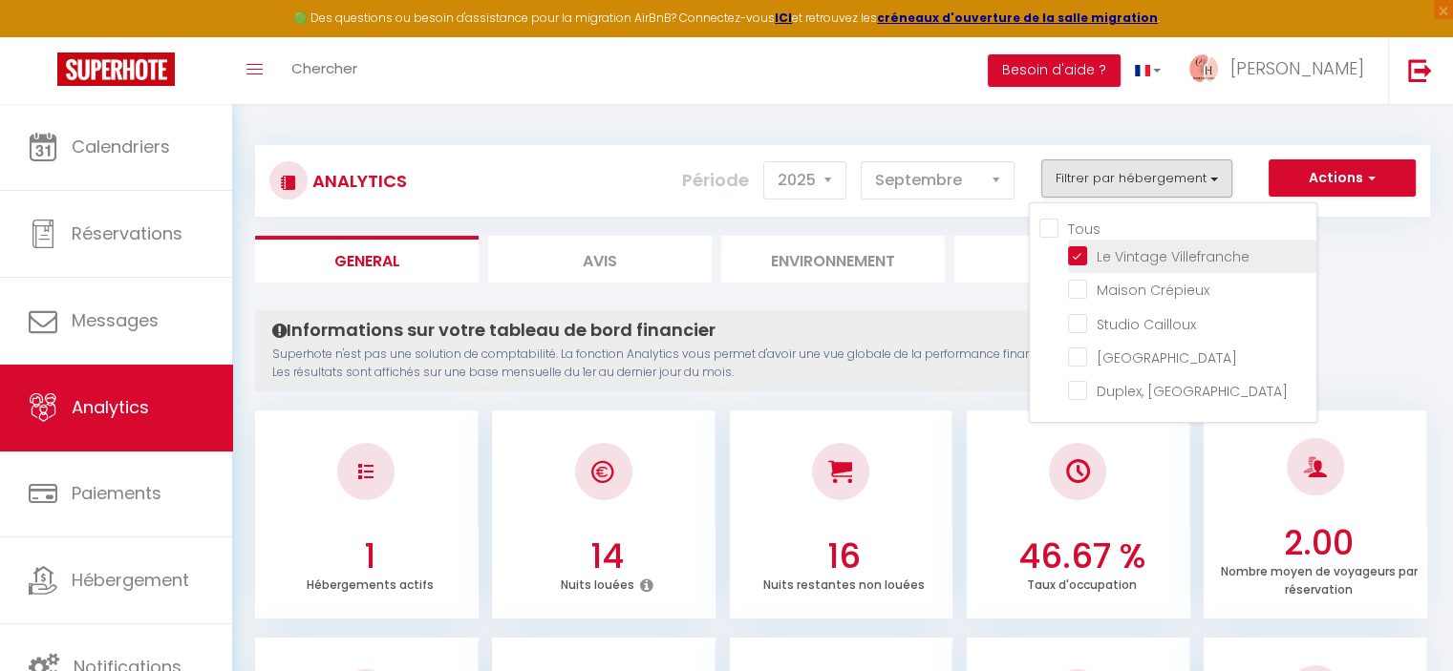
click at [1086, 252] on Villefranche "checkbox" at bounding box center [1192, 254] width 248 height 19
checkbox Villefranche "false"
checkbox Collonges "false"
checkbox Herbouville "false"
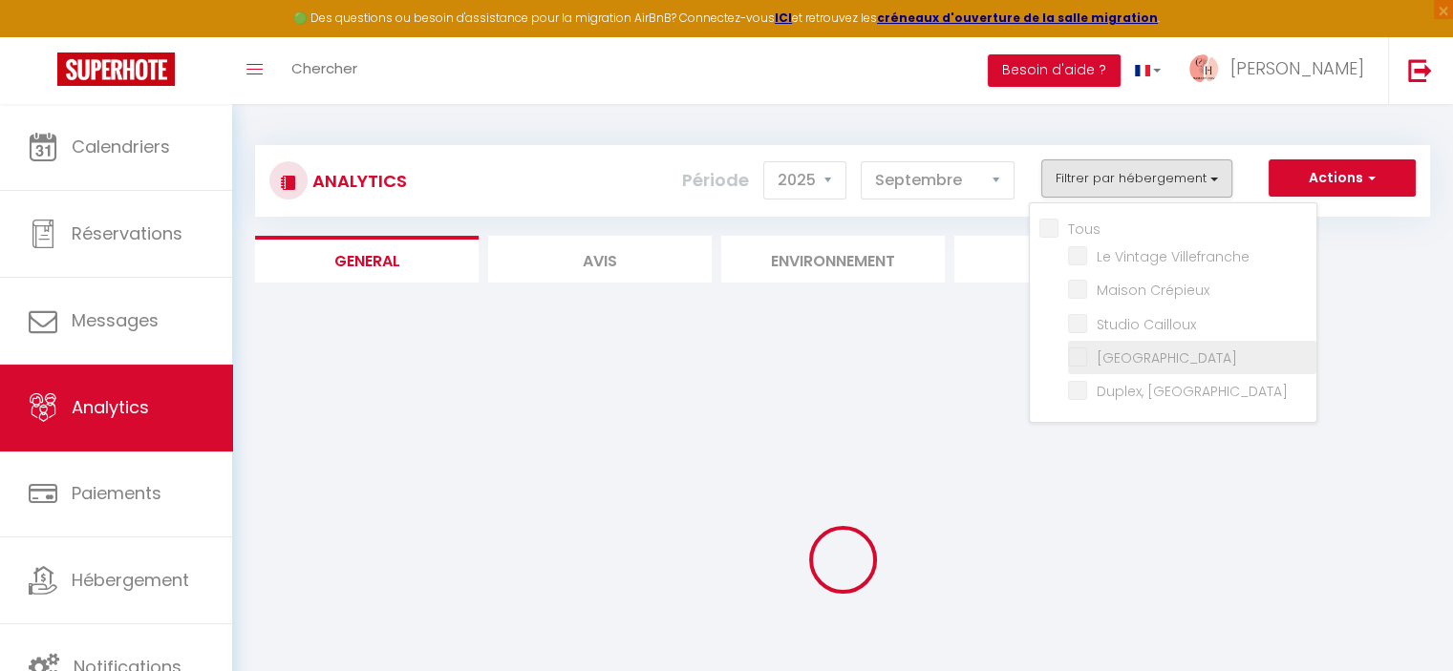
checkbox Collonges "false"
checkbox Herbouville "false"
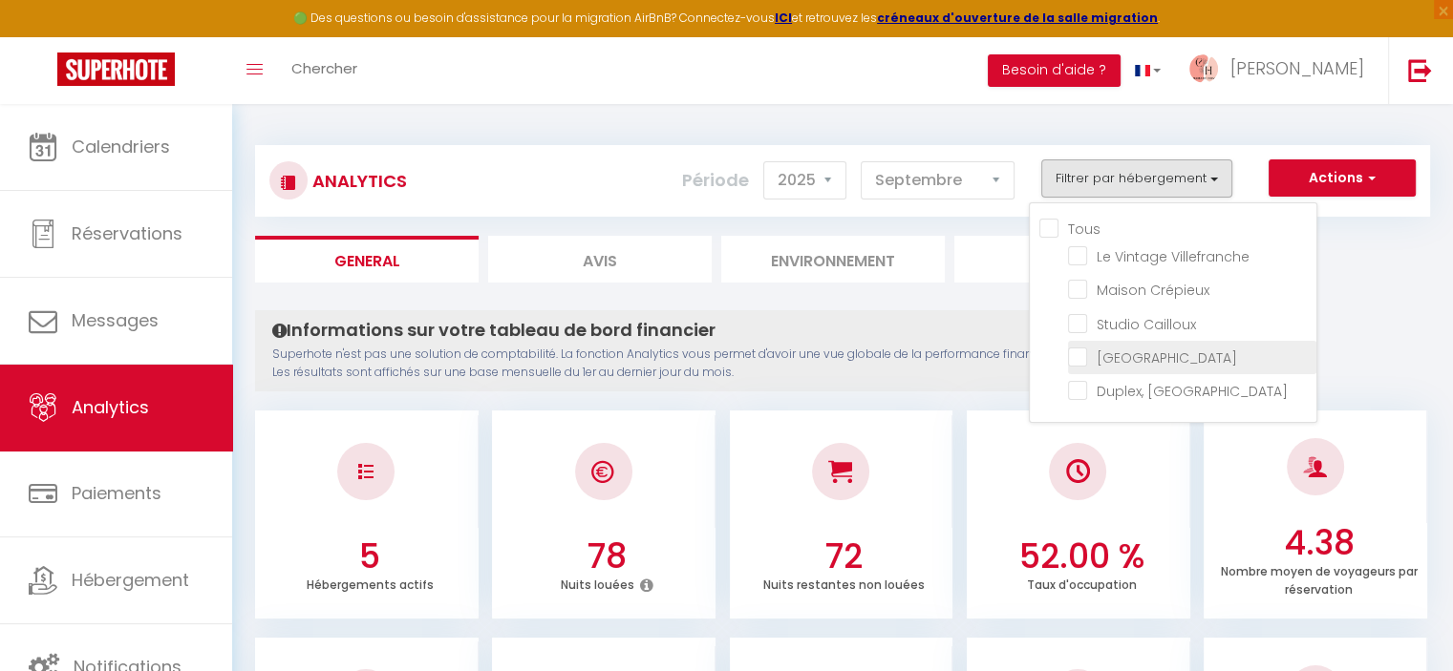
click at [1085, 355] on Collonges "checkbox" at bounding box center [1192, 356] width 248 height 19
checkbox Collonges "true"
checkbox Herbouville "false"
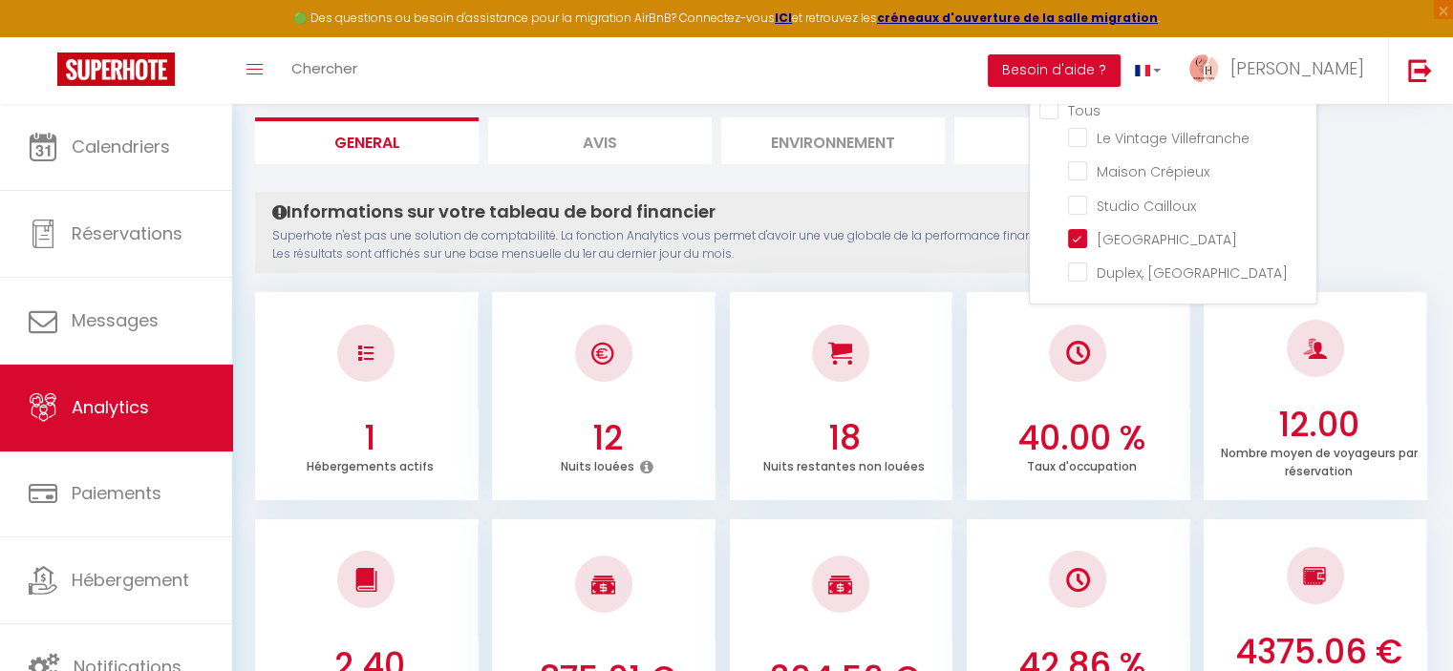
scroll to position [96, 0]
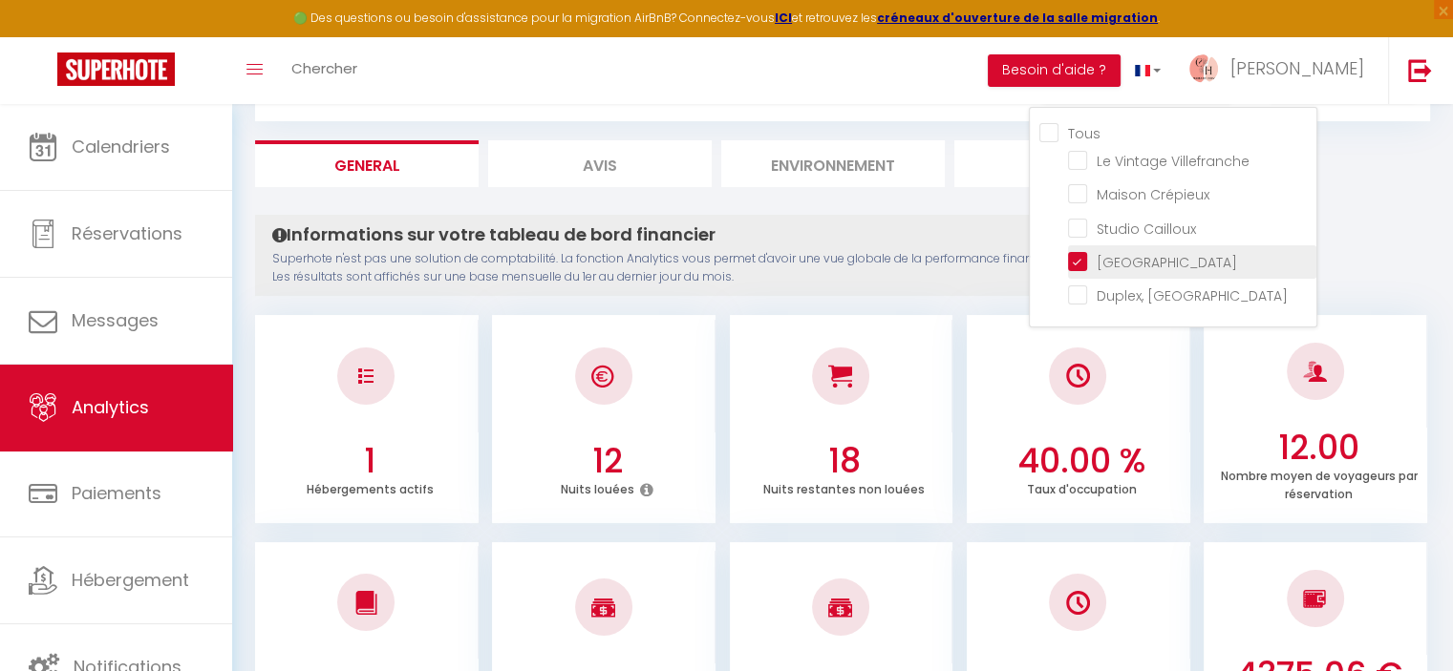
click at [1089, 263] on Collonges "checkbox" at bounding box center [1192, 260] width 248 height 19
checkbox Collonges "false"
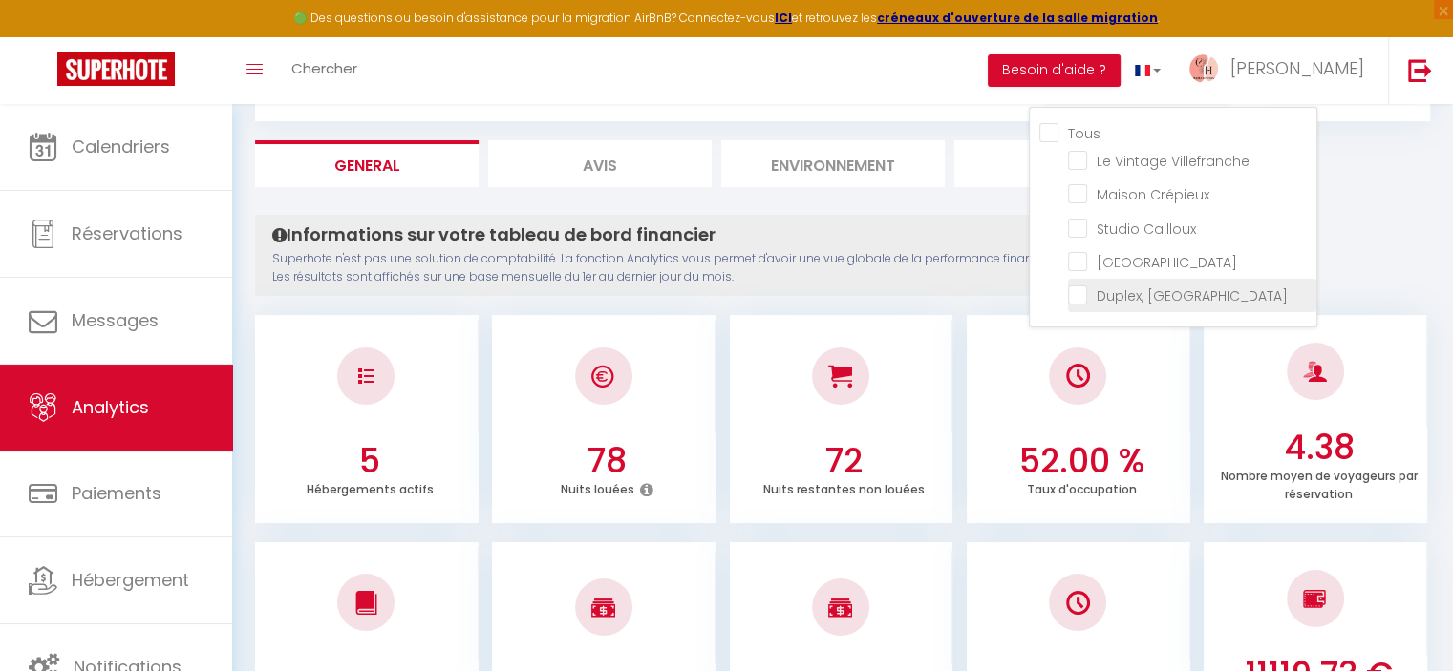
click at [1084, 296] on Herbouville "checkbox" at bounding box center [1192, 294] width 248 height 19
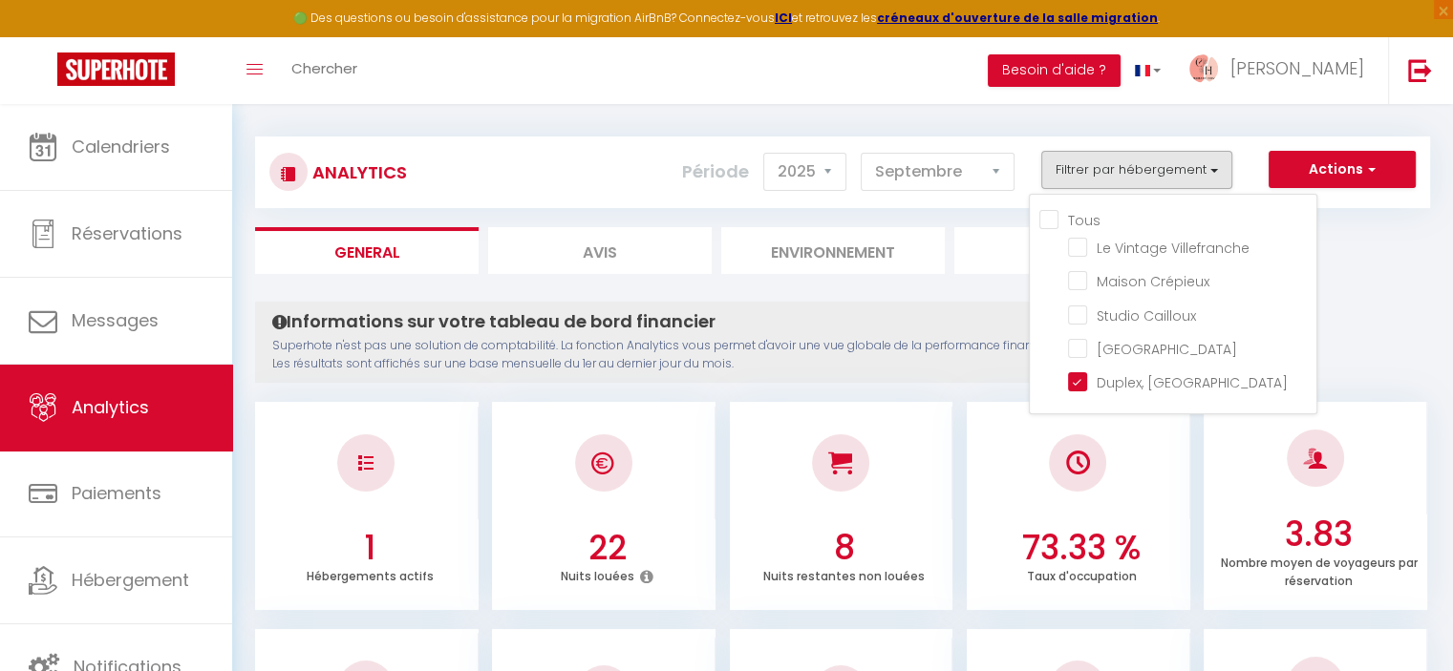
scroll to position [0, 0]
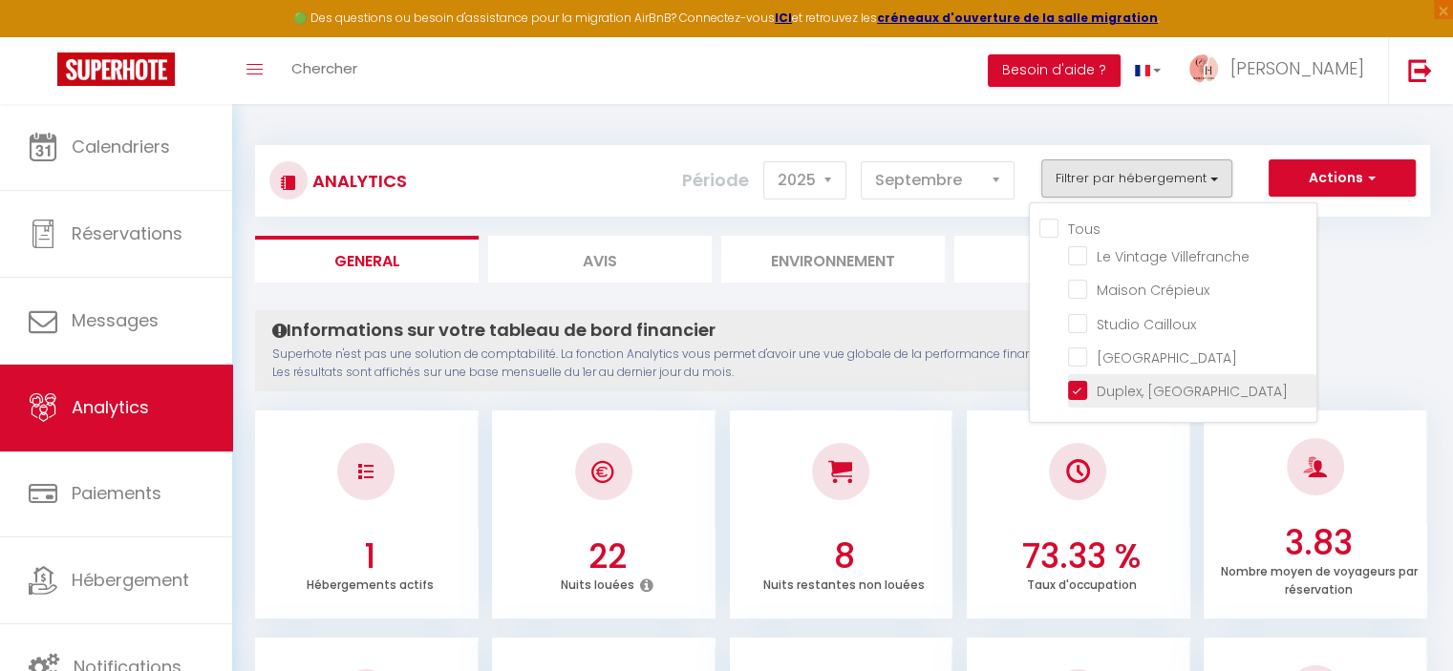
click at [1079, 382] on Herbouville "checkbox" at bounding box center [1192, 389] width 248 height 19
checkbox Herbouville "false"
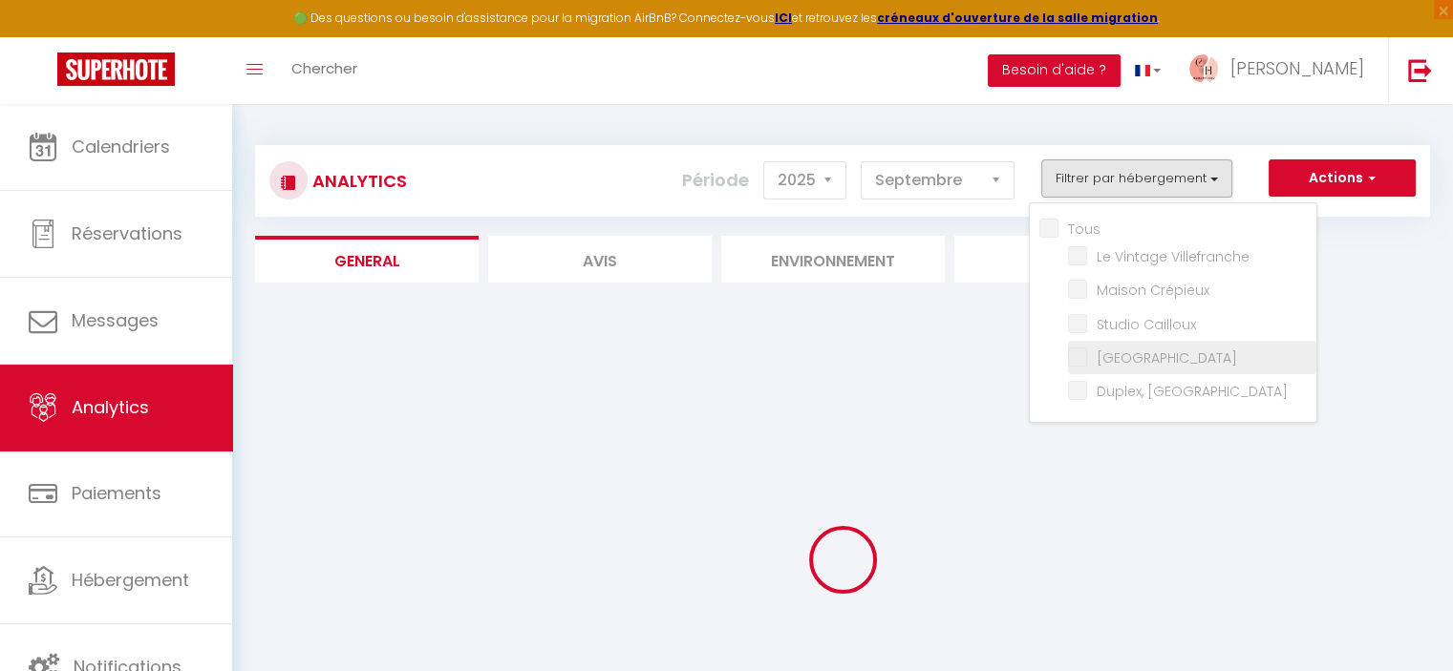
click at [1078, 357] on Collonges "checkbox" at bounding box center [1192, 356] width 248 height 19
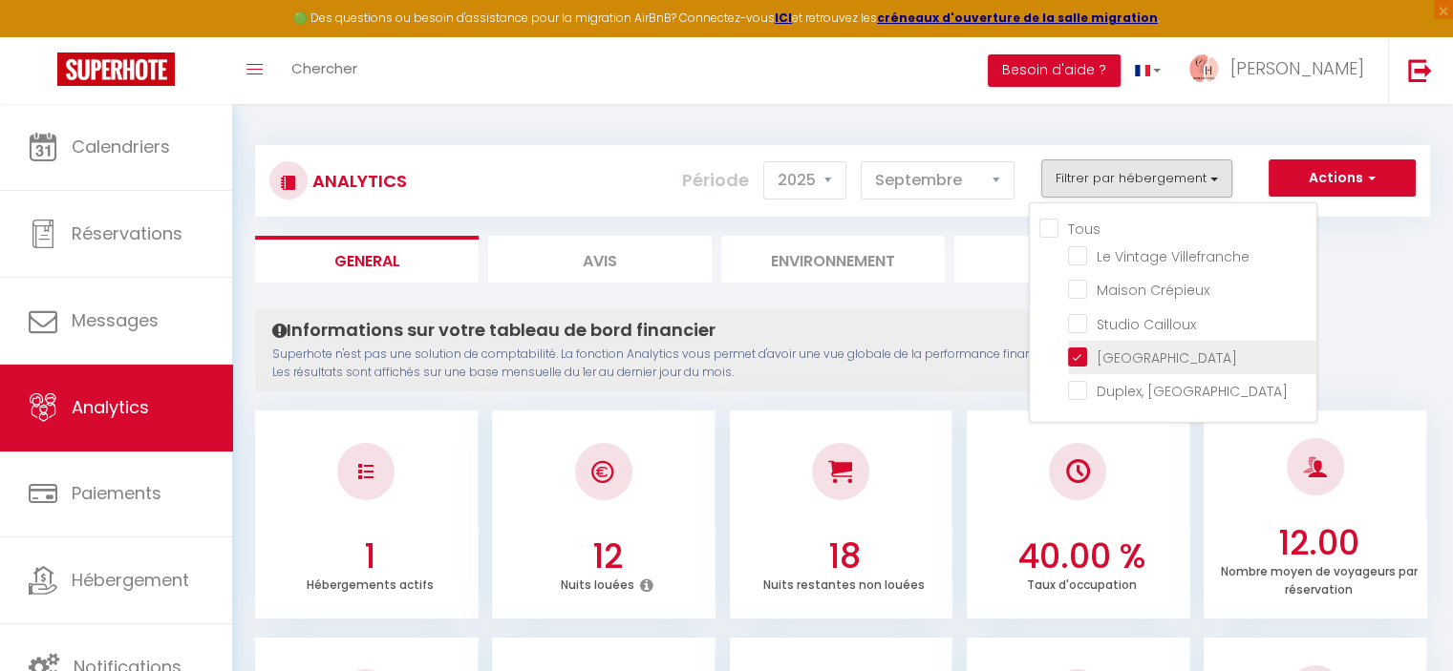
click at [1078, 350] on Collonges "checkbox" at bounding box center [1192, 356] width 248 height 19
checkbox Collonges "false"
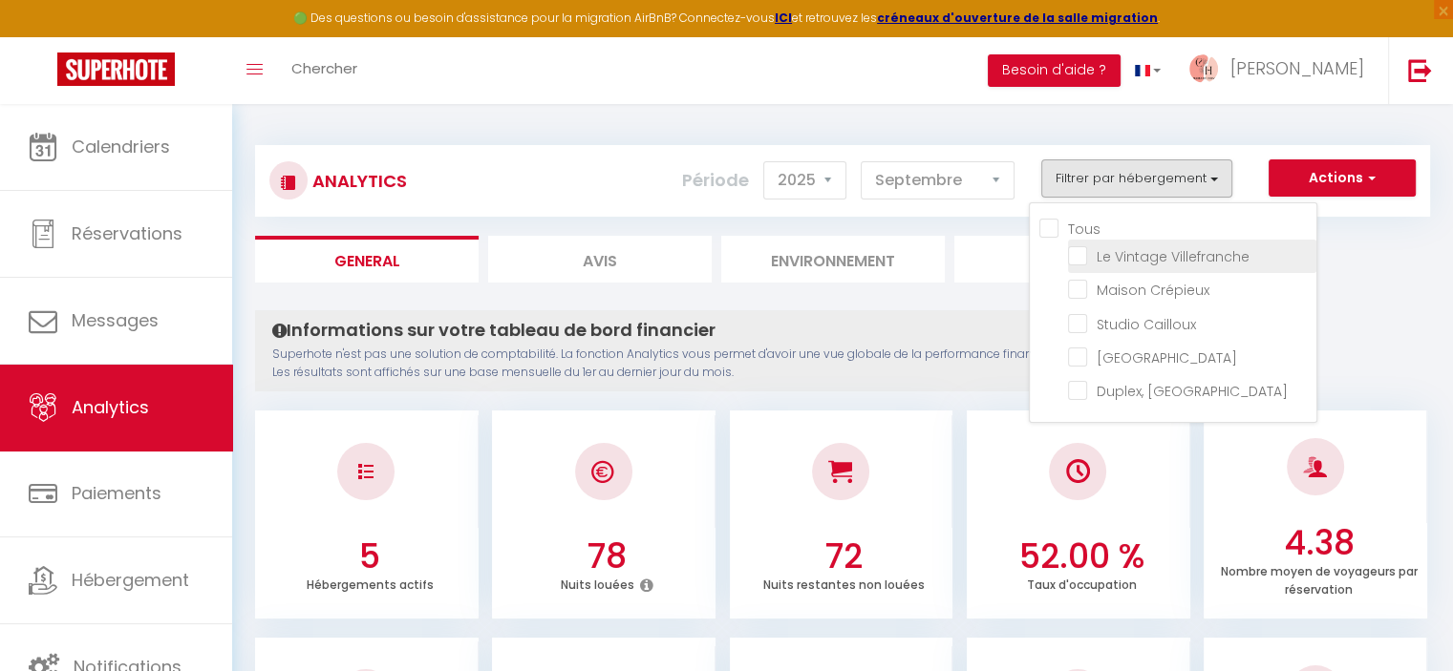
click at [1079, 256] on Villefranche "checkbox" at bounding box center [1192, 254] width 248 height 19
checkbox Villefranche "true"
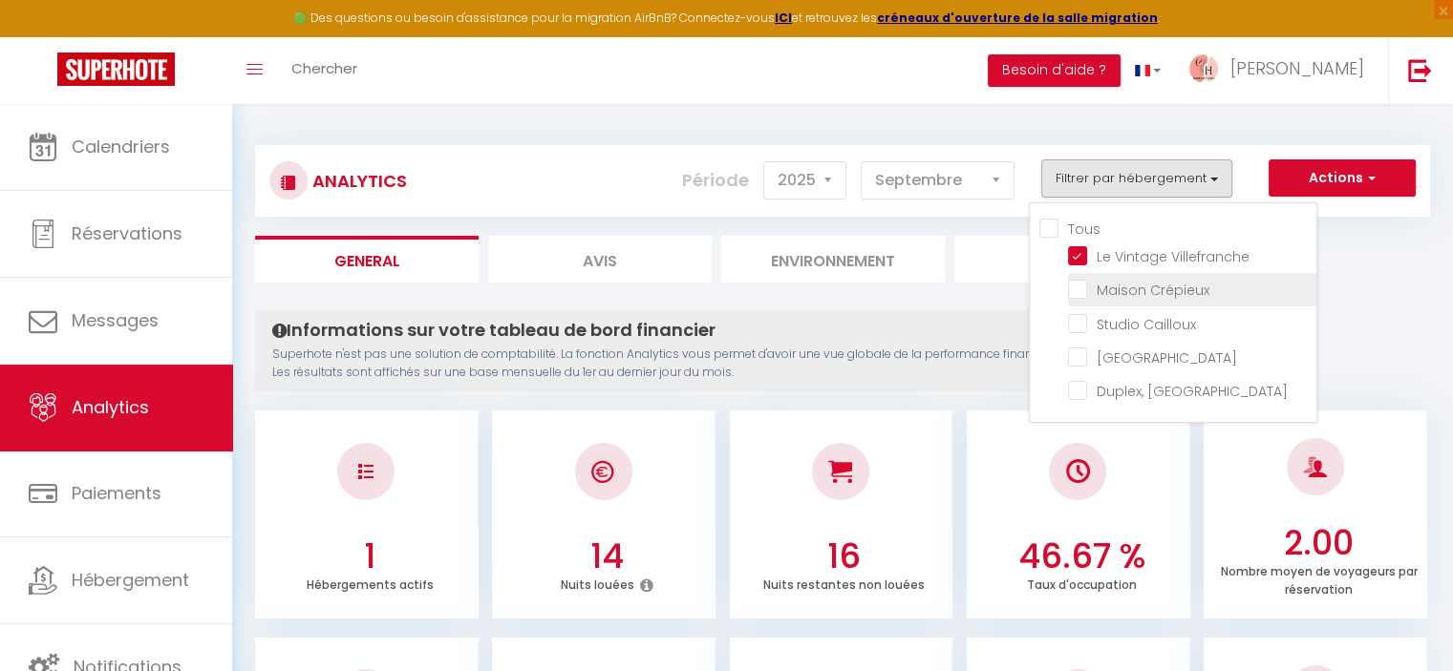
click at [1085, 288] on Crépieux "checkbox" at bounding box center [1192, 288] width 248 height 19
checkbox Crépieux "true"
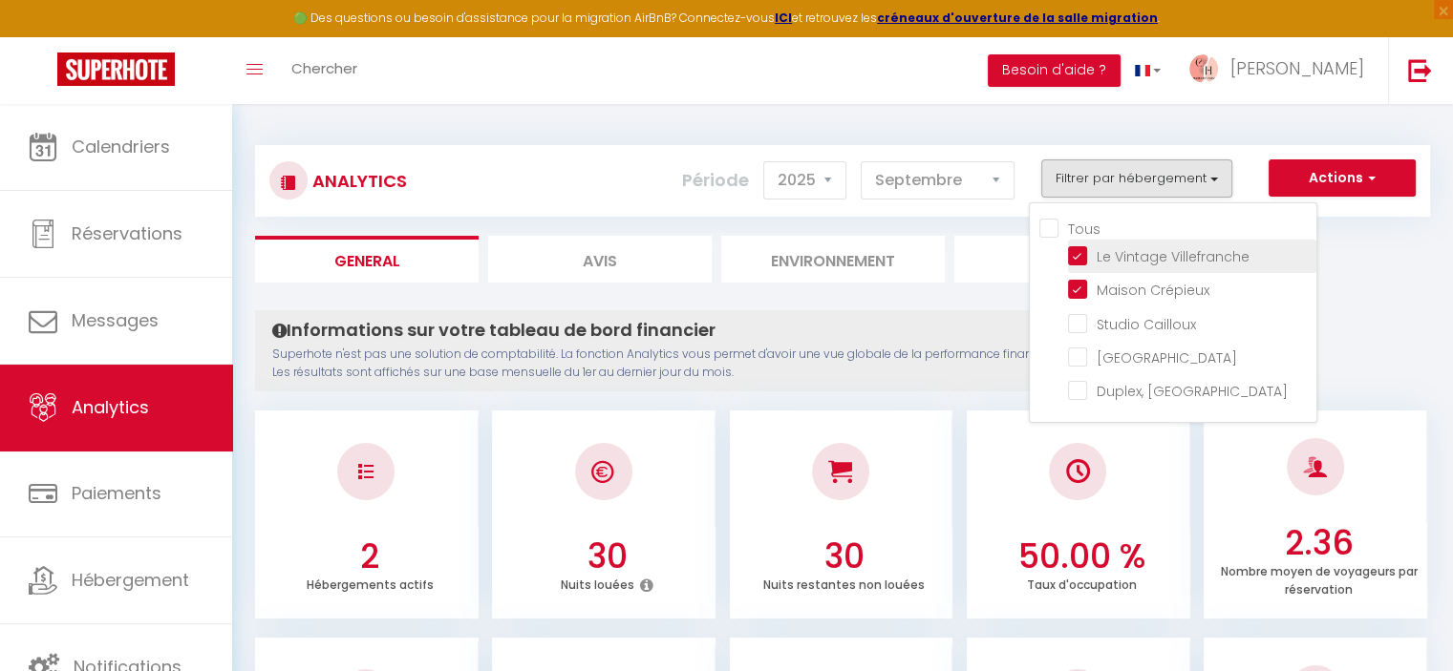
click at [1080, 257] on Villefranche "checkbox" at bounding box center [1192, 254] width 248 height 19
checkbox Villefranche "false"
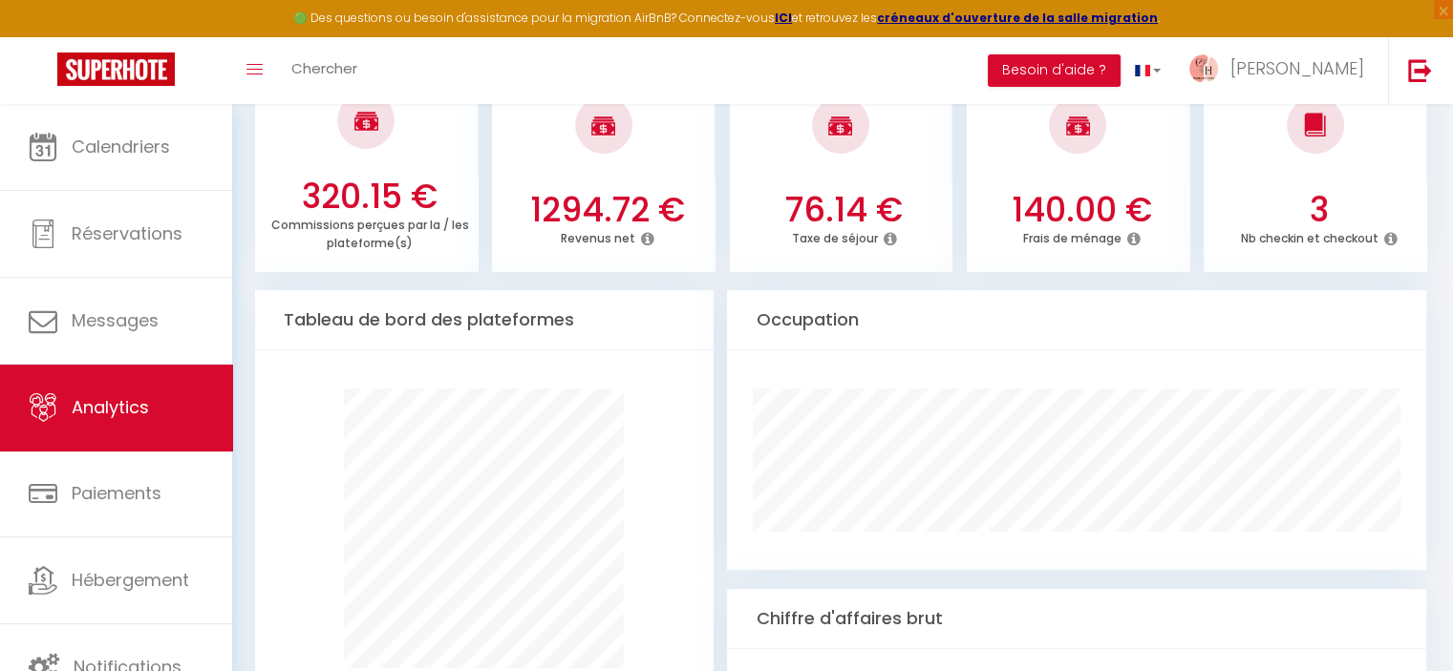
scroll to position [791, 0]
